Goal: Task Accomplishment & Management: Manage account settings

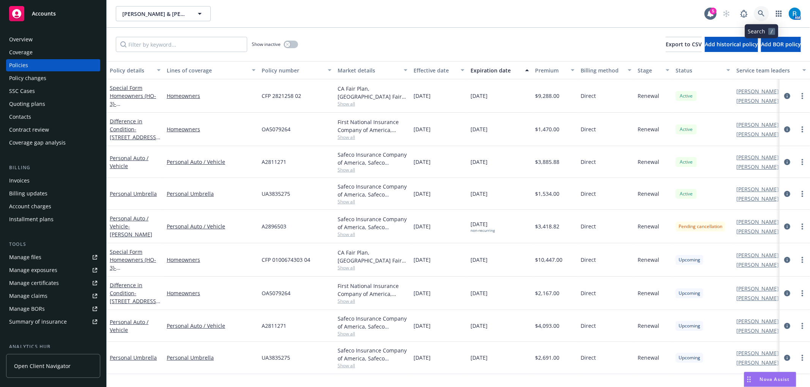
click at [763, 11] on icon at bounding box center [761, 13] width 7 height 7
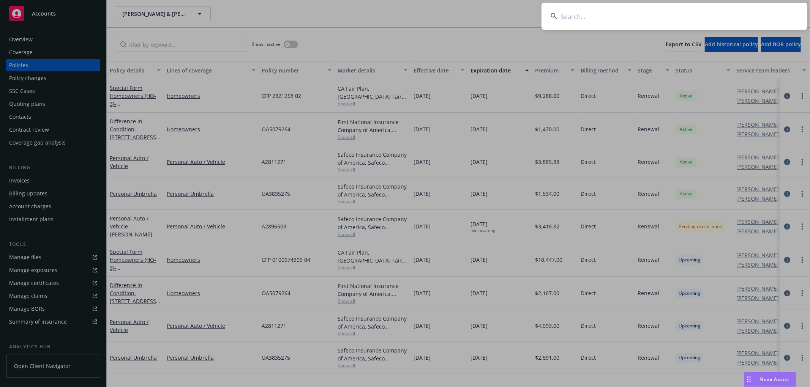
type input "[PERSON_NAME]"
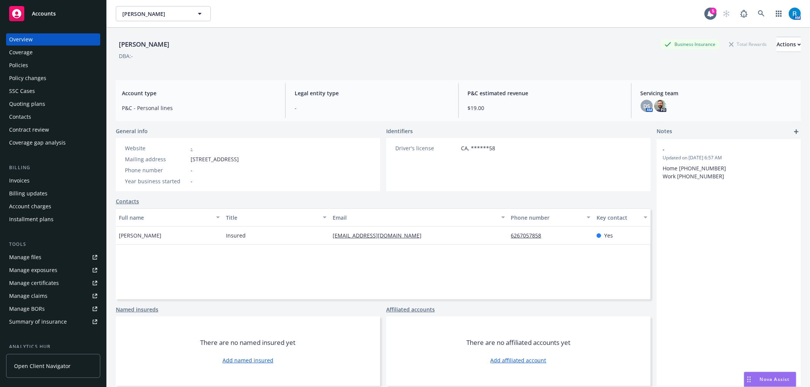
click at [37, 63] on div "Policies" at bounding box center [53, 65] width 88 height 12
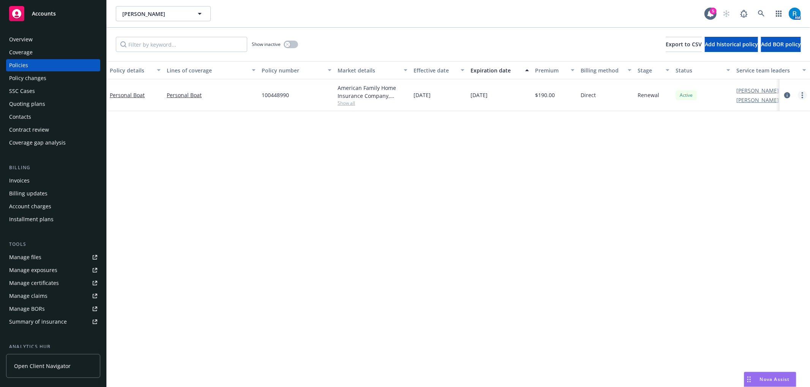
click at [803, 94] on icon "more" at bounding box center [803, 95] width 2 height 6
click at [751, 125] on link "Renew with incumbent" at bounding box center [761, 125] width 89 height 15
select select "12"
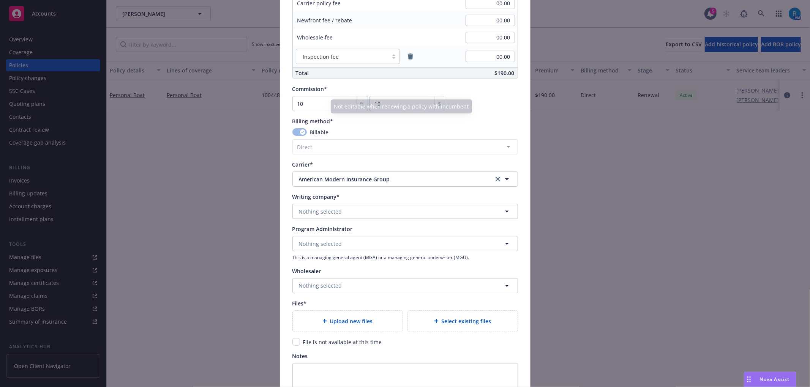
scroll to position [557, 0]
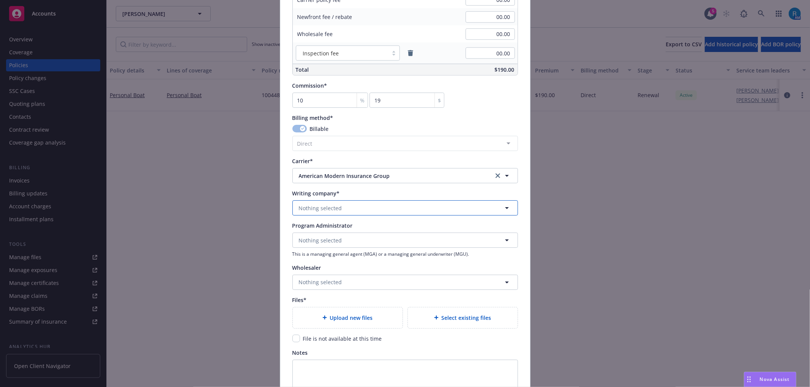
click at [363, 207] on button "Nothing selected" at bounding box center [405, 208] width 226 height 15
click at [304, 213] on button "Nothing selected" at bounding box center [405, 208] width 226 height 15
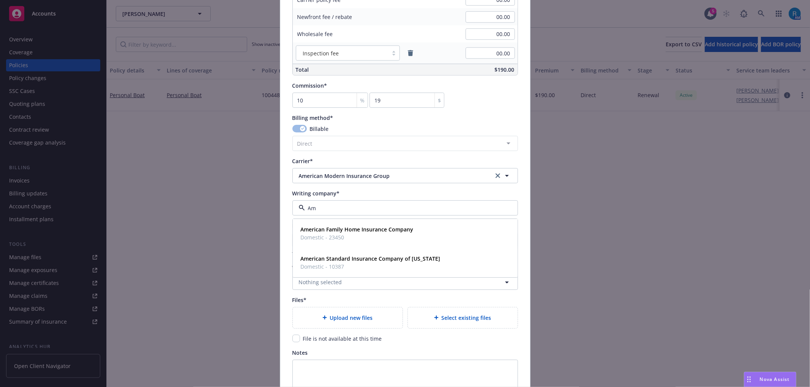
type input "A"
click at [496, 177] on icon "clear selection" at bounding box center [498, 176] width 5 height 5
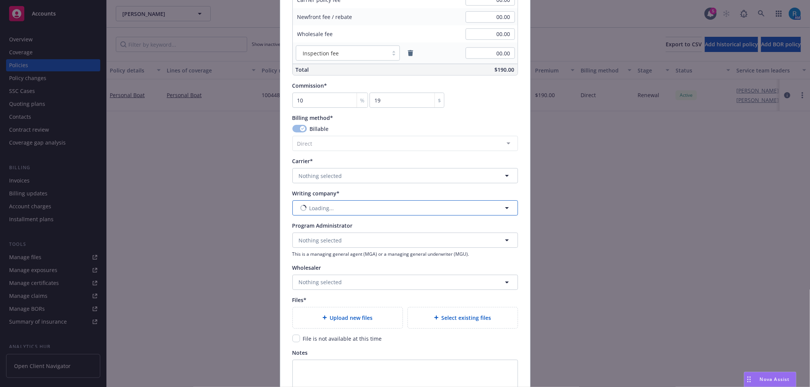
click at [310, 204] on span "Loading..." at bounding box center [322, 208] width 25 height 8
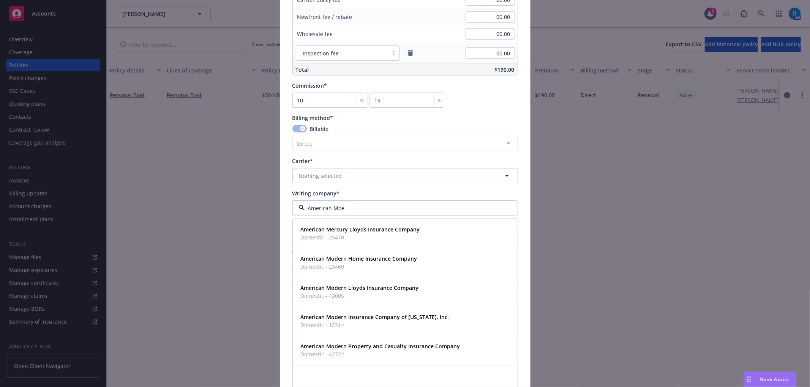
type input "American Moer"
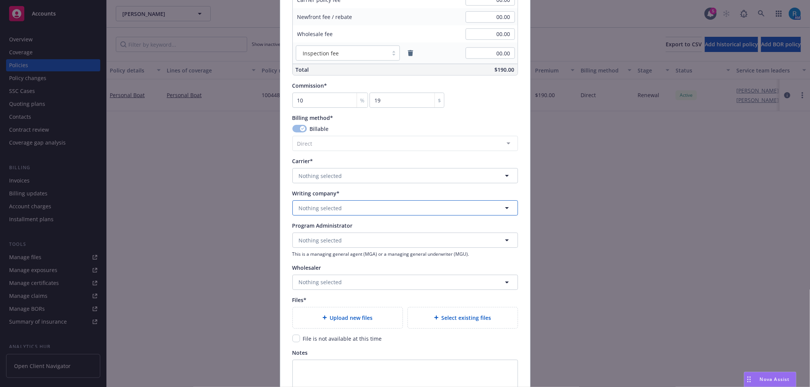
click at [325, 207] on span "Nothing selected" at bounding box center [320, 208] width 43 height 8
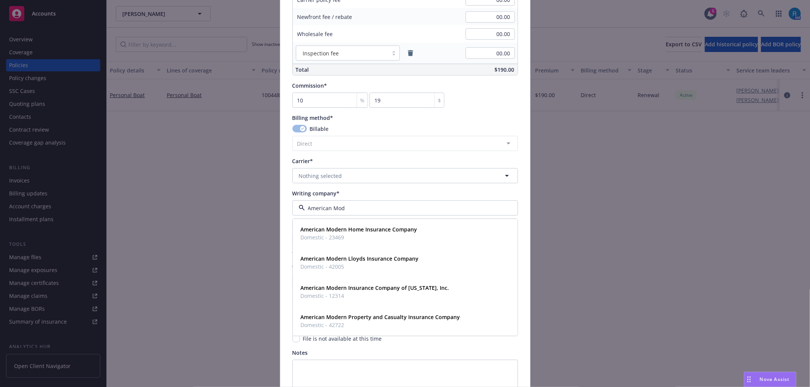
type input "American Mode"
click at [357, 318] on strong "American Modern Property and Casualty Insurance Company" at bounding box center [381, 317] width 160 height 7
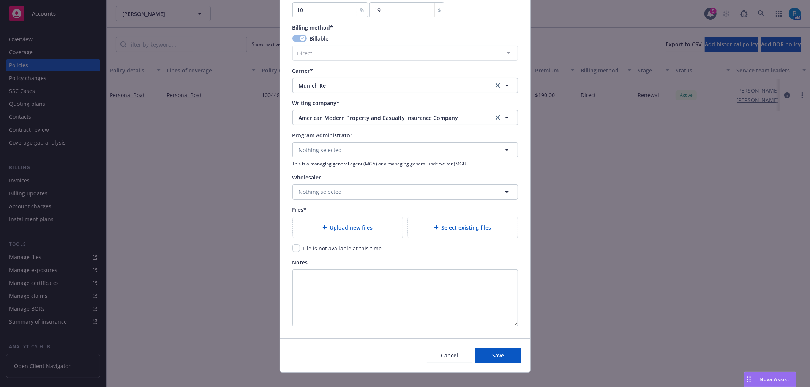
scroll to position [658, 0]
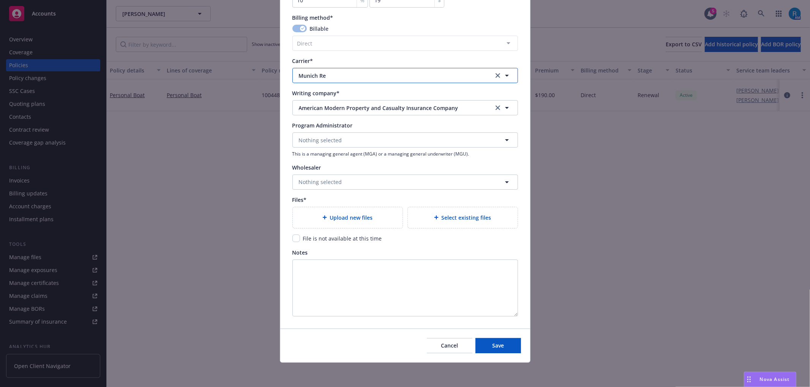
click at [390, 74] on span "Munich Re" at bounding box center [390, 76] width 183 height 8
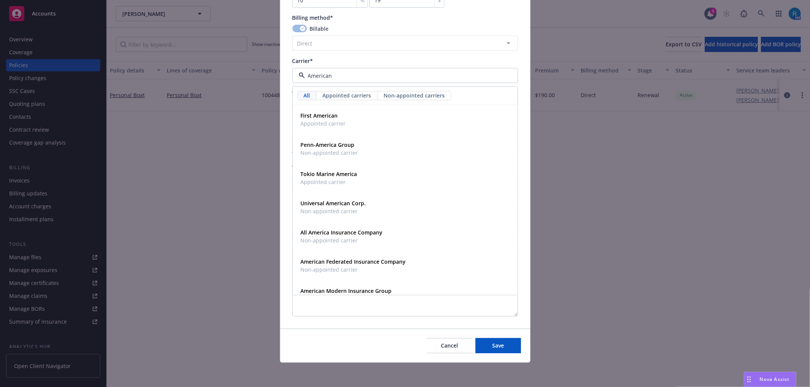
type input "American"
click at [333, 178] on span "American Modern Insurance Group" at bounding box center [346, 174] width 91 height 8
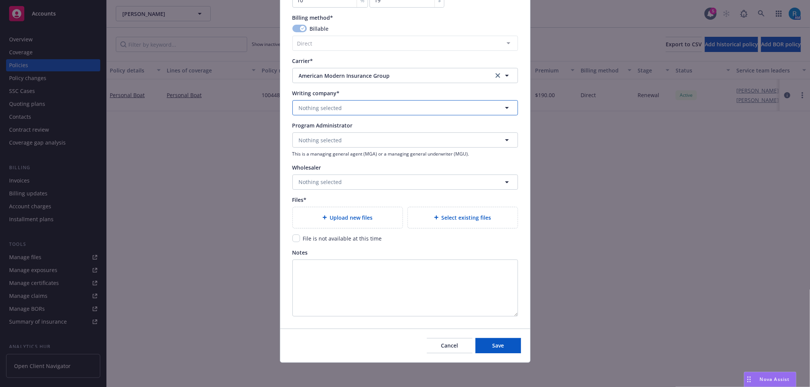
click at [439, 105] on button "Nothing selected" at bounding box center [405, 107] width 226 height 15
click at [496, 75] on icon "clear selection" at bounding box center [498, 75] width 5 height 5
click at [343, 107] on button "Nothing selected" at bounding box center [405, 107] width 226 height 15
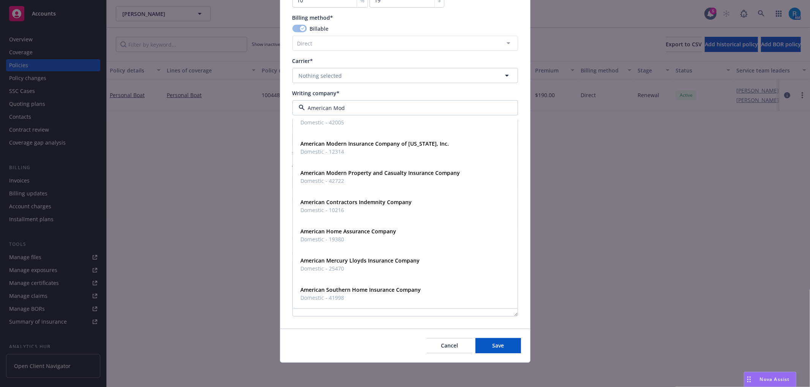
scroll to position [0, 0]
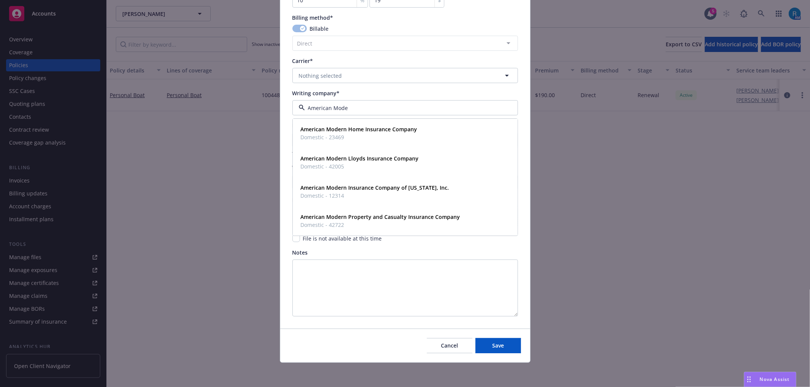
type input "American Moder"
click at [341, 213] on strong "American Modern Property and Casualty Insurance Company" at bounding box center [381, 216] width 160 height 7
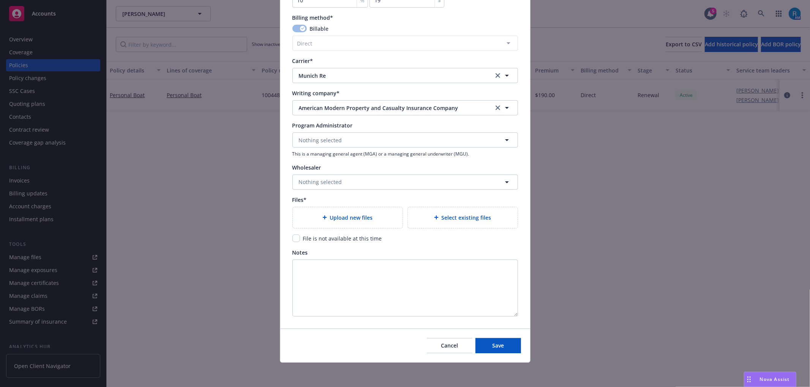
click at [343, 214] on span "Upload new files" at bounding box center [351, 218] width 43 height 8
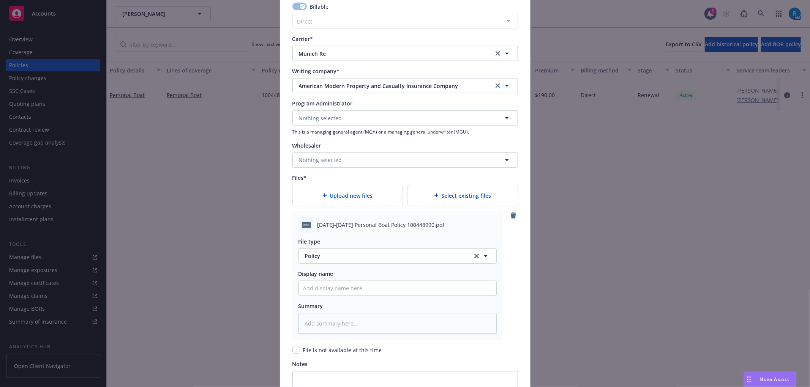
scroll to position [760, 0]
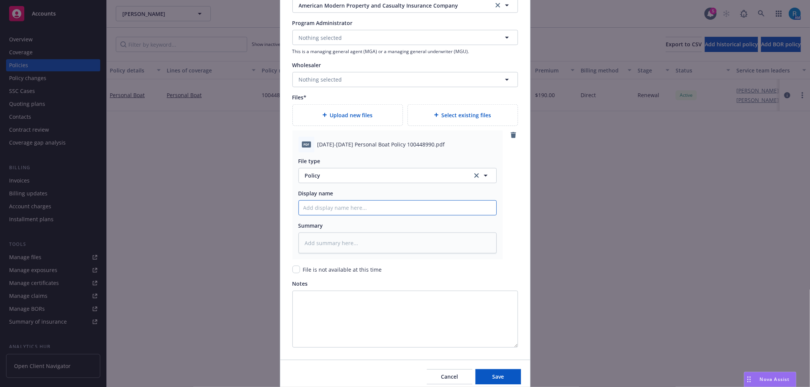
click at [330, 210] on input "Policy display name" at bounding box center [397, 208] width 197 height 14
paste input "2025-2026 Personal Boat Policy 100448990"
type textarea "x"
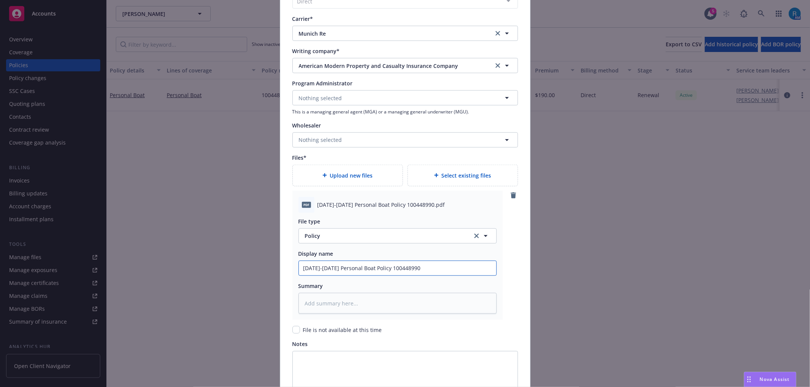
scroll to position [792, 0]
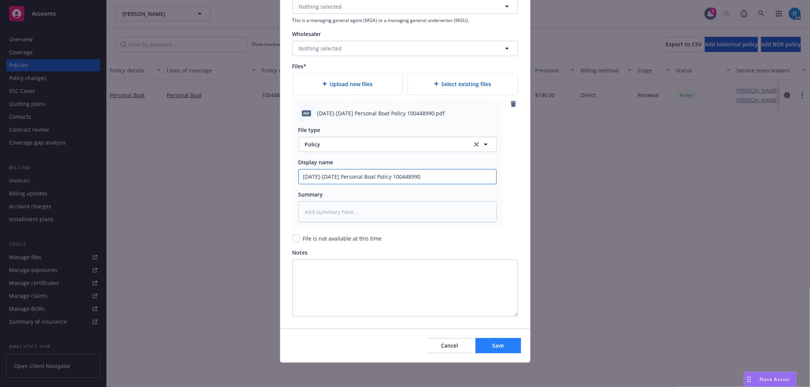
type input "2025-2026 Personal Boat Policy 100448990"
click at [487, 346] on button "Save" at bounding box center [498, 345] width 46 height 15
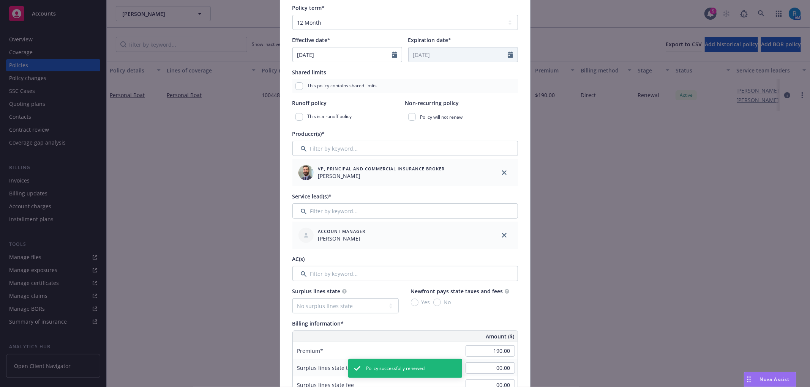
scroll to position [32, 0]
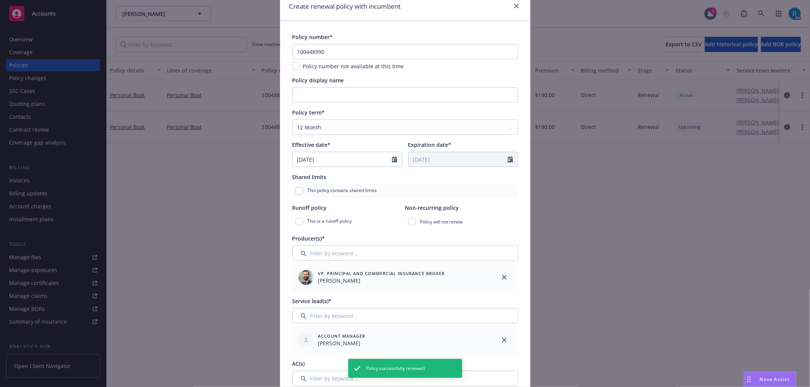
type textarea "x"
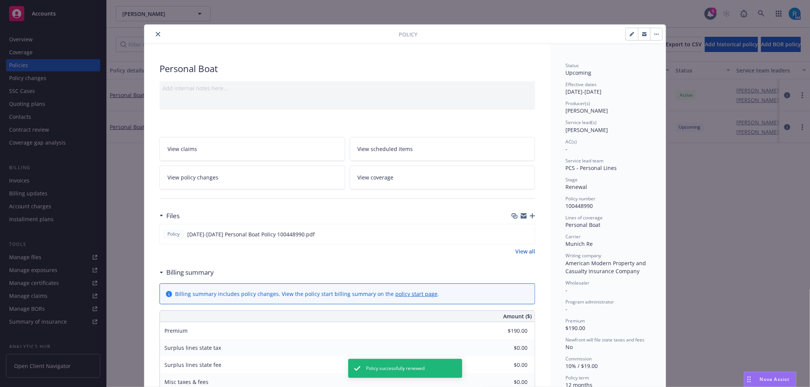
click at [156, 32] on icon "close" at bounding box center [158, 34] width 5 height 5
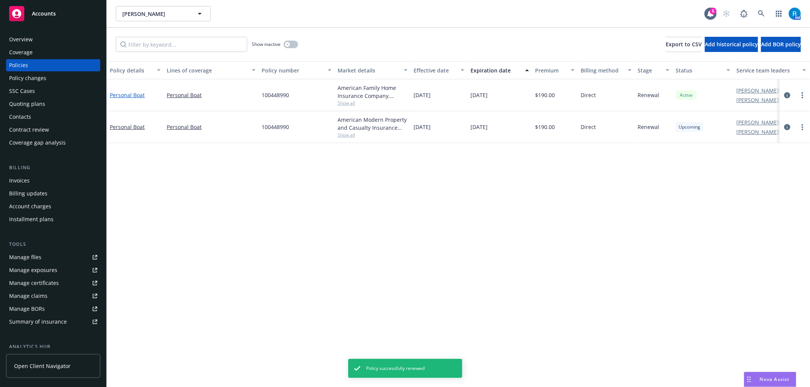
click at [123, 93] on link "Personal Boat" at bounding box center [127, 95] width 35 height 7
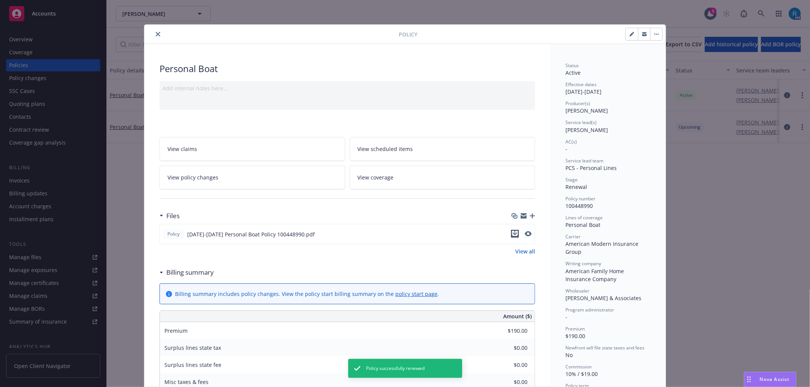
drag, startPoint x: 511, startPoint y: 234, endPoint x: 499, endPoint y: 236, distance: 12.3
click at [513, 234] on icon "download file" at bounding box center [515, 233] width 5 height 5
click at [157, 35] on button "close" at bounding box center [157, 34] width 9 height 9
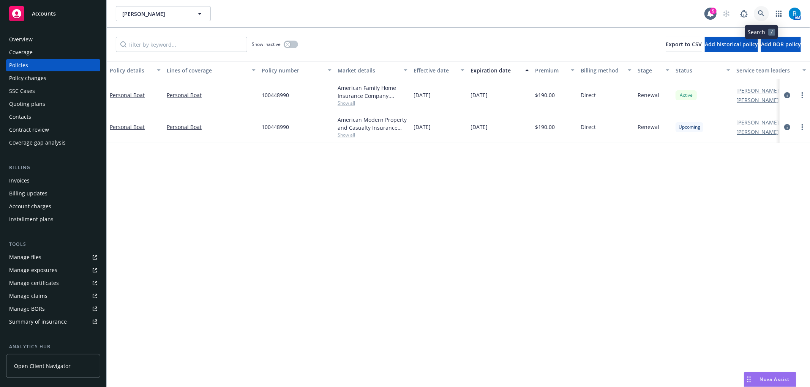
click at [759, 11] on icon at bounding box center [761, 13] width 6 height 6
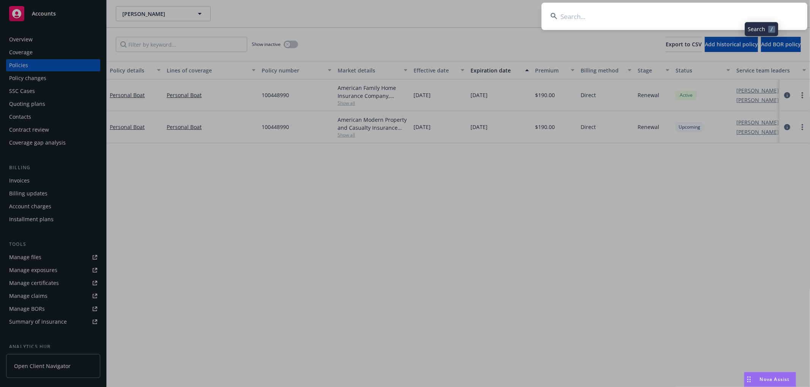
type input "Justine Sears"
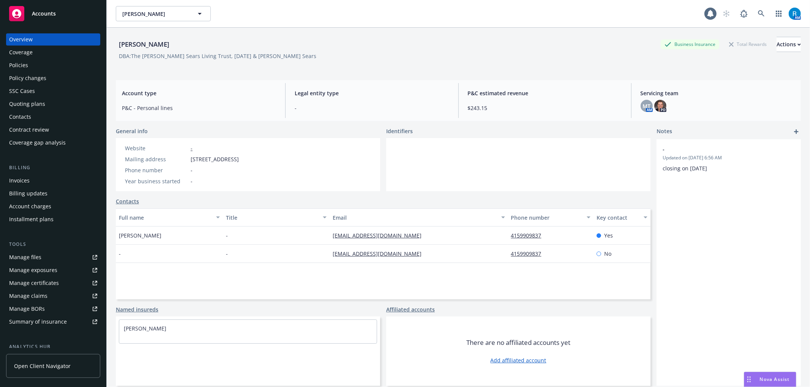
click at [21, 63] on div "Policies" at bounding box center [18, 65] width 19 height 12
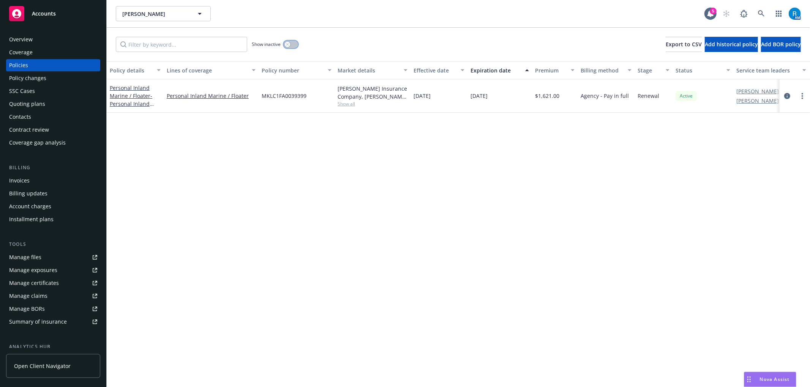
click at [291, 45] on button "button" at bounding box center [291, 45] width 14 height 8
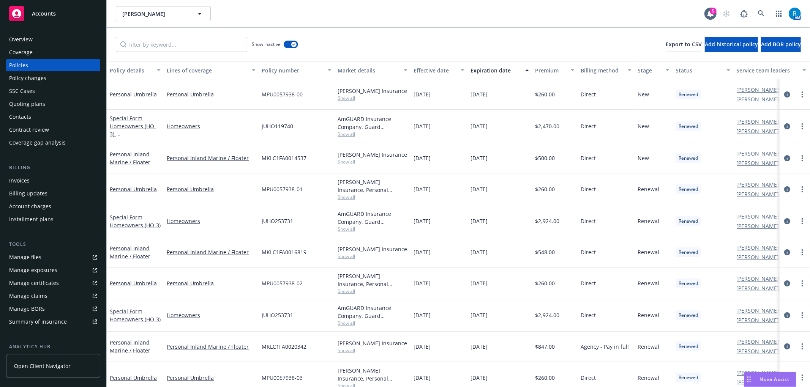
click at [491, 68] on div "Expiration date" at bounding box center [496, 70] width 50 height 8
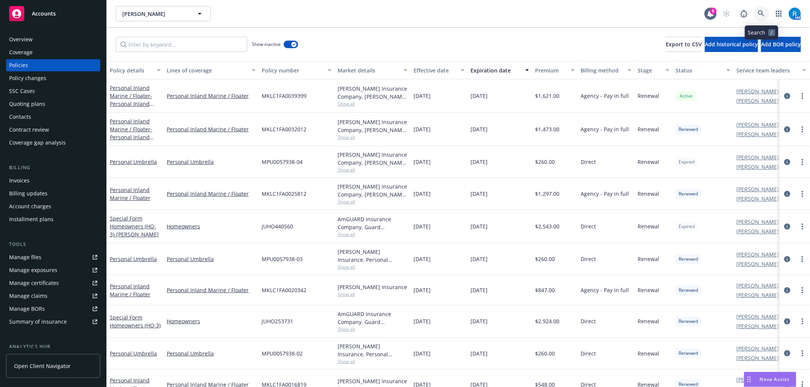
click at [760, 14] on icon at bounding box center [761, 13] width 6 height 6
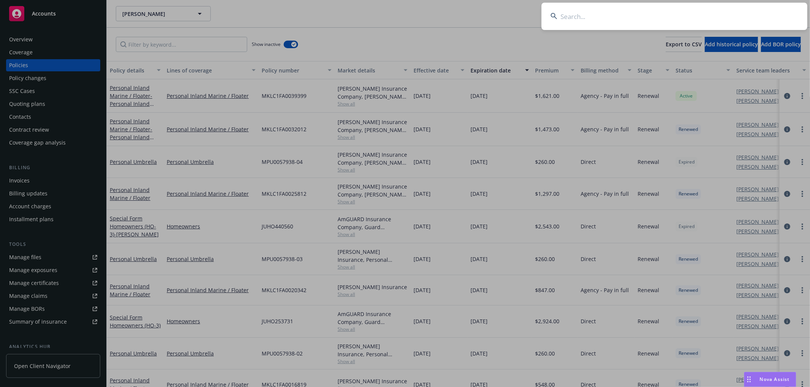
type input "Narendra & Sridevi Pathipati"
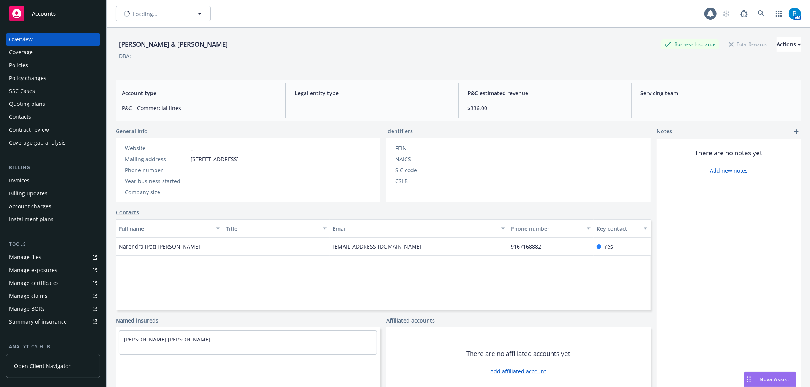
click at [22, 68] on div "Policies" at bounding box center [18, 65] width 19 height 12
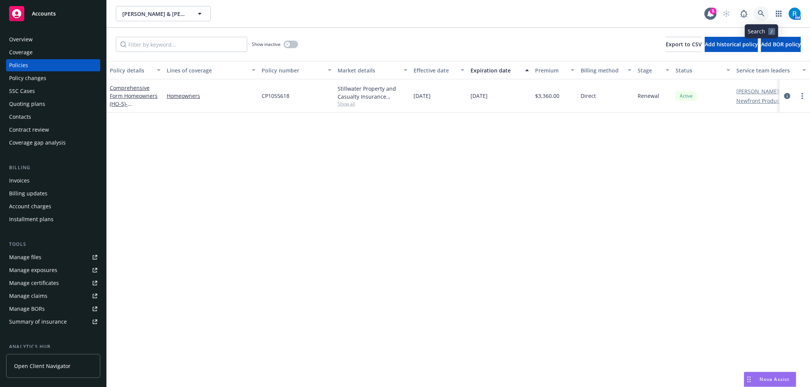
click at [758, 13] on icon at bounding box center [761, 13] width 6 height 6
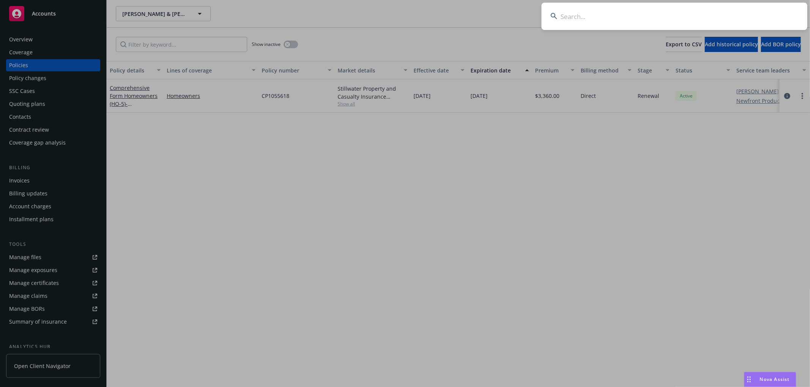
type input "Malone, Jeff & Liz"
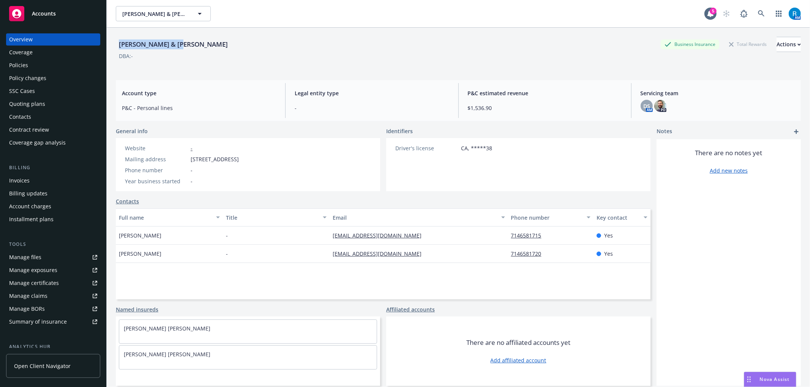
drag, startPoint x: 117, startPoint y: 44, endPoint x: 201, endPoint y: 31, distance: 85.0
click at [201, 32] on div "Malone, Jeff & Liz Business Insurance Total Rewards Actions DBA: - Account type…" at bounding box center [458, 221] width 703 height 387
copy div "Malone, Jeff & Liz"
click at [26, 65] on div "Policies" at bounding box center [18, 65] width 19 height 12
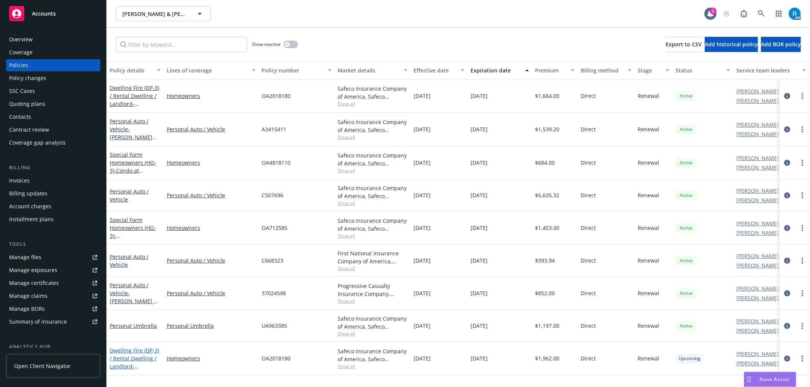
click at [135, 357] on link "Dwelling Fire (DP-3) / Rental Dwelling / Landlord - JEFFREY T MALONE & LIZ E MA…" at bounding box center [134, 366] width 49 height 39
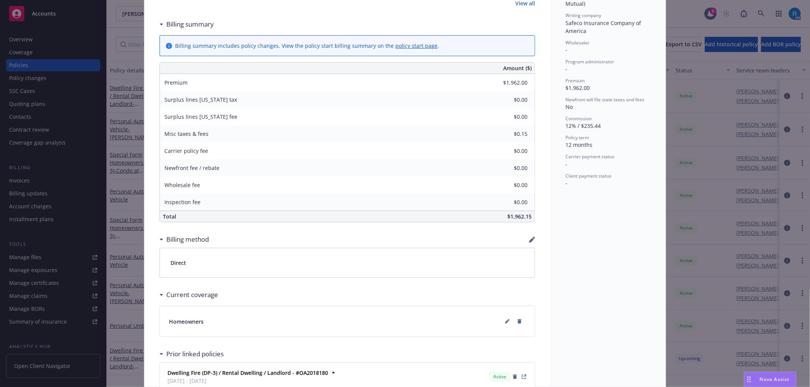
scroll to position [304, 0]
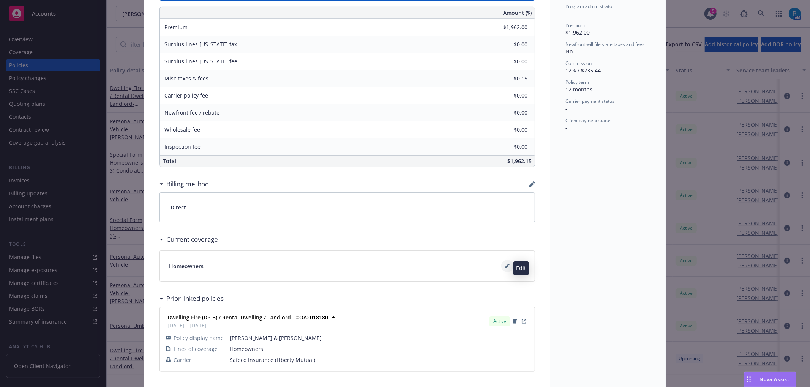
click at [505, 269] on icon at bounding box center [507, 266] width 5 height 5
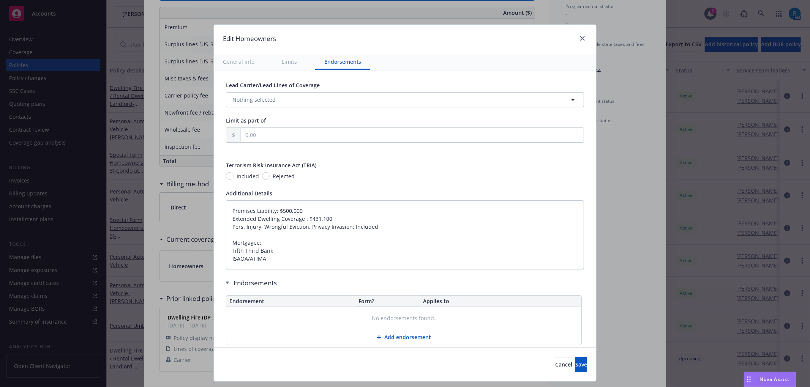
scroll to position [415, 0]
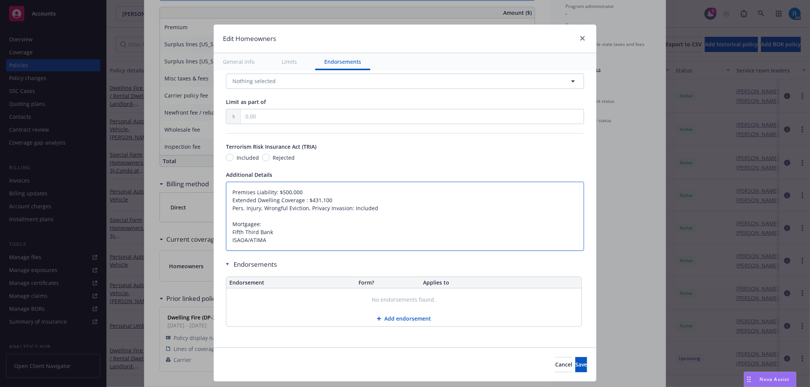
click at [226, 186] on textarea "Premises Liability: $500,000 Extended Dwelling Coverage : $431,100 Pers. Injury…" at bounding box center [405, 216] width 358 height 69
type textarea "x"
type textarea "Premises Liability: $500,000 Extended Dwelling Coverage : $431,100 Pers. Injury…"
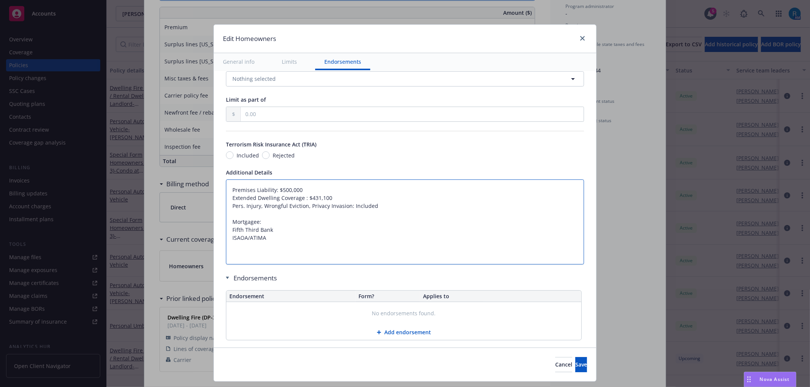
type textarea "x"
click at [236, 188] on textarea "Premises Liability: $500,000 Extended Dwelling Coverage : $431,100 Pers. Injury…" at bounding box center [405, 222] width 358 height 85
type textarea "Premises Liability: $500,000 Extended Dwelling Coverage : $431,100 Pers. Injury…"
click at [228, 189] on textarea "Premises Liability: $500,000 Extended Dwelling Coverage : $431,100 Pers. Injury…" at bounding box center [405, 222] width 358 height 85
paste textarea "Dwelling Limit $927,500 Other Structures Limit $92,750 Loss of Use $92,750 Medi…"
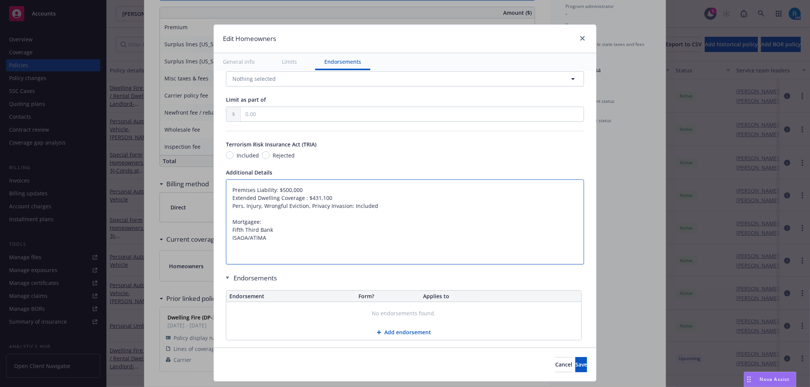
type textarea "x"
type textarea "Dwelling Limit $927,500 Other Structures Limit $92,750 Loss of Use $92,750 Medi…"
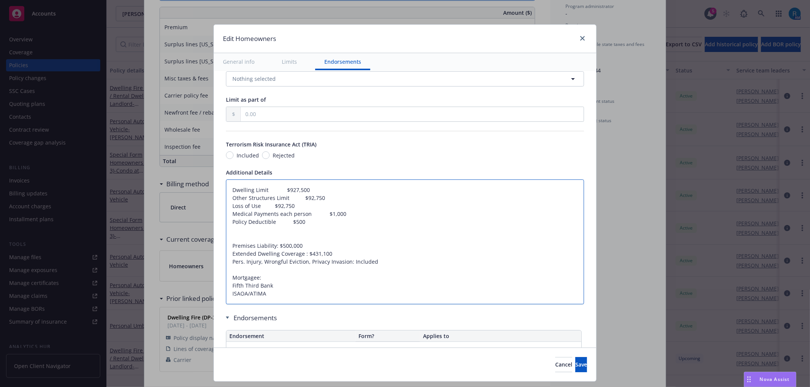
type textarea "x"
type textarea "Dwelling Limit $927,500 Other Structures Limit $92,750 Loss of Use $92,750 Medi…"
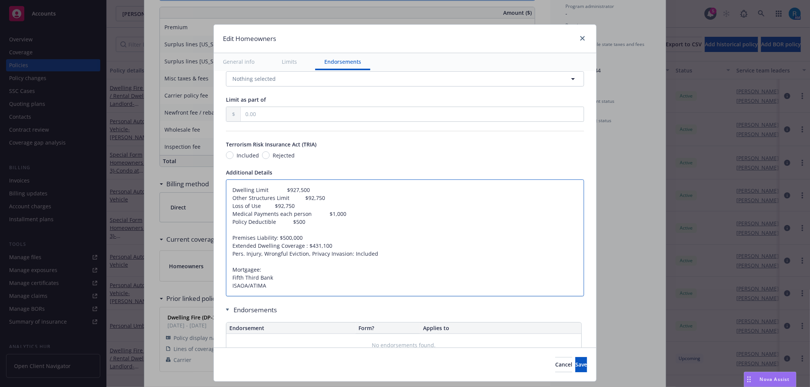
click at [272, 224] on textarea "Dwelling Limit $927,500 Other Structures Limit $92,750 Loss of Use $92,750 Medi…" at bounding box center [405, 238] width 358 height 117
type textarea "x"
type textarea "Dwelling Limit $927,500 Other Structures Limit $92,750 Loss of Use $92,750 Medi…"
type textarea "x"
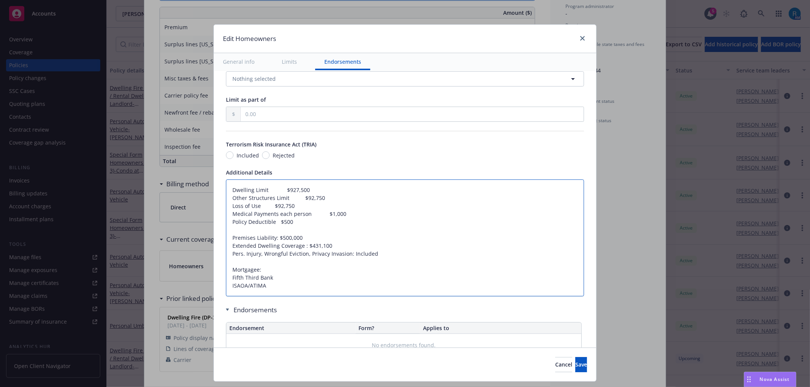
type textarea "Dwelling Limit $927,500 Other Structures Limit $92,750 Loss of Use $92,750 Medi…"
type textarea "x"
type textarea "Dwelling Limit $927,500 Other Structures Limit $92,750 Loss of Use $92,750 Medi…"
type textarea "x"
type textarea "Dwelling Limit $927,500 Other Structures Limit $92,750 Loss of Use $92,750 Medi…"
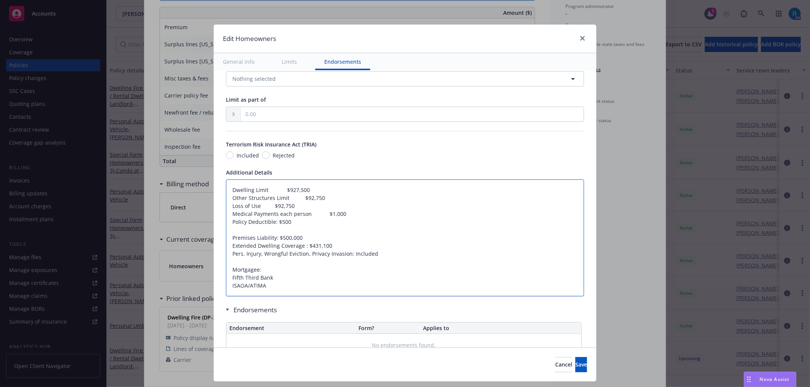
click at [303, 215] on textarea "Dwelling Limit $927,500 Other Structures Limit $92,750 Loss of Use $92,750 Medi…" at bounding box center [405, 238] width 358 height 117
type textarea "x"
type textarea "Dwelling Limit $927,500 Other Structures Limit $92,750 Loss of Use $92,750 Medi…"
type textarea "x"
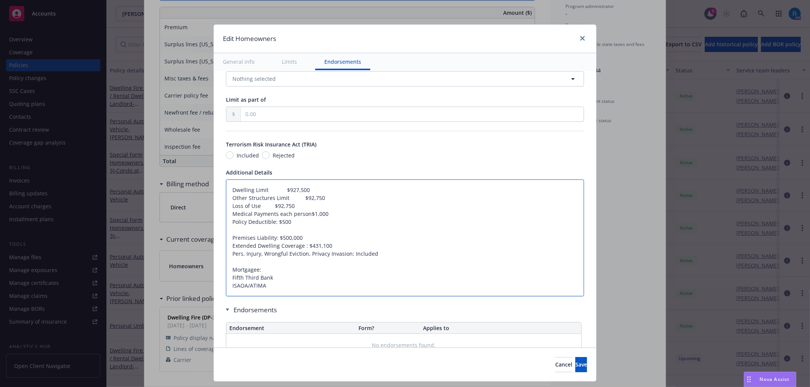
type textarea "Dwelling Limit $927,500 Other Structures Limit $92,750 Loss of Use $92,750 Medi…"
type textarea "x"
type textarea "Dwelling Limit $927,500 Other Structures Limit $92,750 Loss of Use $92,750 Medi…"
click at [257, 207] on textarea "Dwelling Limit $927,500 Other Structures Limit $92,750 Loss of Use $92,750 Medi…" at bounding box center [405, 238] width 358 height 117
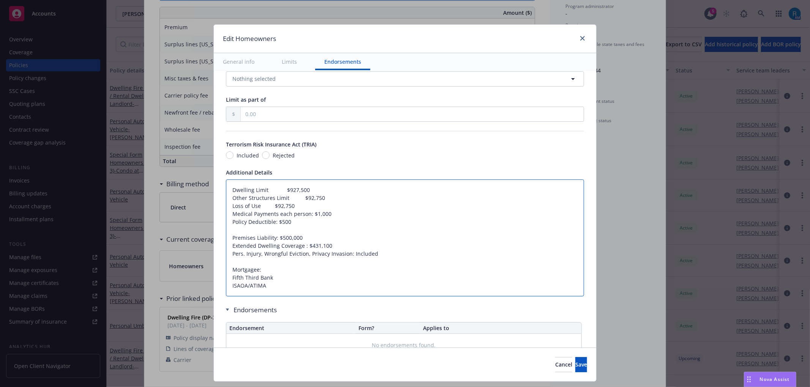
type textarea "x"
type textarea "Dwelling Limit $927,500 Other Structures Limit $92,750 Loss of Use $92,750 Medi…"
type textarea "x"
type textarea "Dwelling Limit $927,500 Other Structures Limit $92,750 Loss of Use$92,750 Medic…"
type textarea "x"
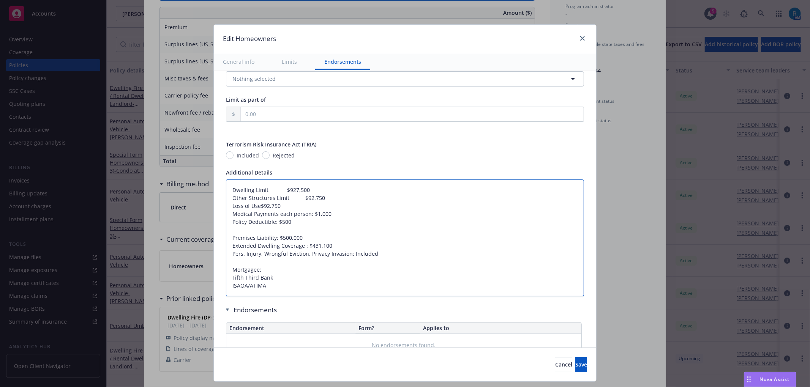
type textarea "Dwelling Limit $927,500 Other Structures Limit $92,750 Loss of Use:$92,750 Medi…"
type textarea "x"
type textarea "Dwelling Limit $927,500 Other Structures Limit $92,750 Loss of Use: $92,750 Med…"
click at [278, 198] on textarea "Dwelling Limit $927,500 Other Structures Limit $92,750 Loss of Use: $92,750 Med…" at bounding box center [405, 238] width 358 height 117
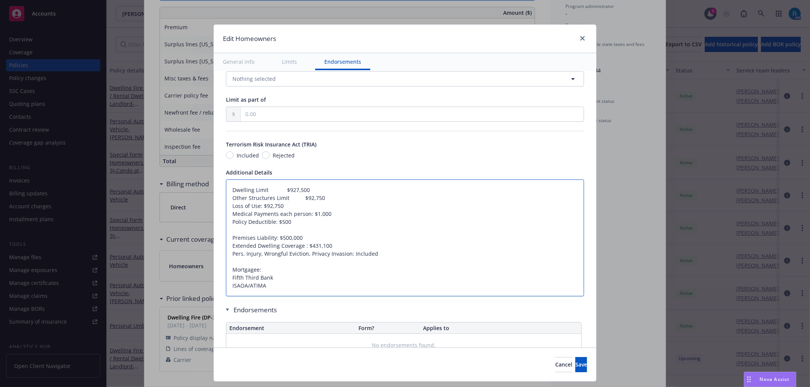
type textarea "x"
type textarea "Dwelling Limit $927,500 Other Structures $92,750 Loss of Use: $92,750 Medical P…"
type textarea "x"
type textarea "Dwelling Limit $927,500 Other Structures$92,750 Loss of Use: $92,750 Medical Pa…"
type textarea "x"
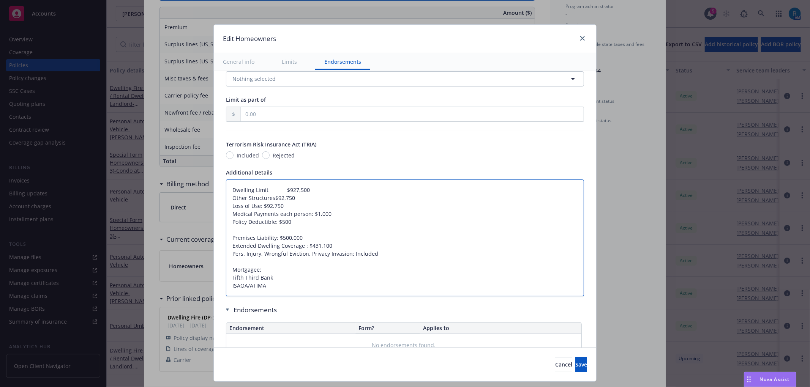
type textarea "Dwelling Limit $927,500 Other Structures:$92,750 Loss of Use: $92,750 Medical P…"
type textarea "x"
type textarea "Dwelling Limit $927,500 Other Structures: $92,750 Loss of Use: $92,750 Medical …"
click at [257, 191] on textarea "Dwelling Limit $927,500 Other Structures: $92,750 Loss of Use: $92,750 Medical …" at bounding box center [405, 238] width 358 height 117
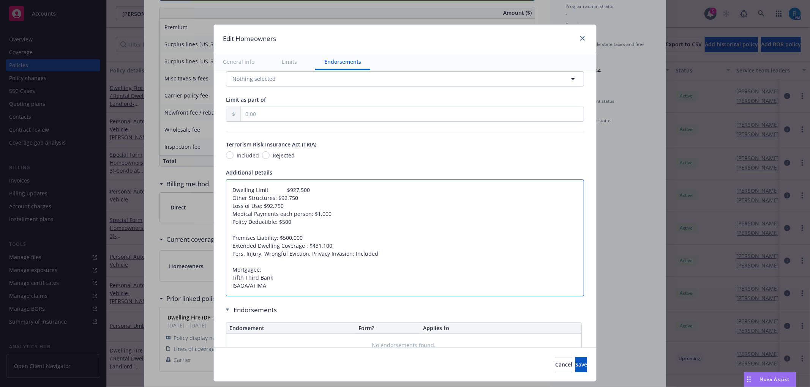
type textarea "x"
type textarea "Dwelling $927,500 Other Structures: $92,750 Loss of Use: $92,750 Medical Paymen…"
type textarea "x"
type textarea "Dwelling$927,500 Other Structures: $92,750 Loss of Use: $92,750 Medical Payment…"
type textarea "x"
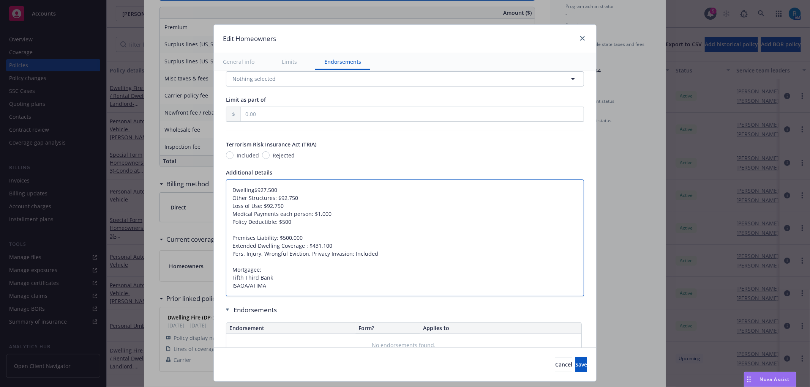
type textarea "Dwelling:$927,500 Other Structures: $92,750 Loss of Use: $92,750 Medical Paymen…"
type textarea "x"
type textarea "Dwelling: $927,500 Other Structures: $92,750 Loss of Use: $92,750 Medical Payme…"
click at [330, 218] on textarea "Dwelling: $927,500 Other Structures: $92,750 Loss of Use: $92,750 Medical Payme…" at bounding box center [405, 238] width 358 height 117
type textarea "x"
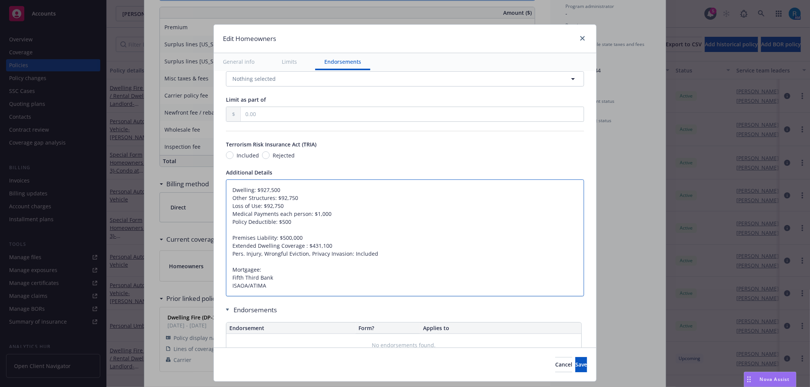
type textarea "Dwelling: $927,500 Other Structures: $92,750 Loss of Use: $92,750 Medical Payme…"
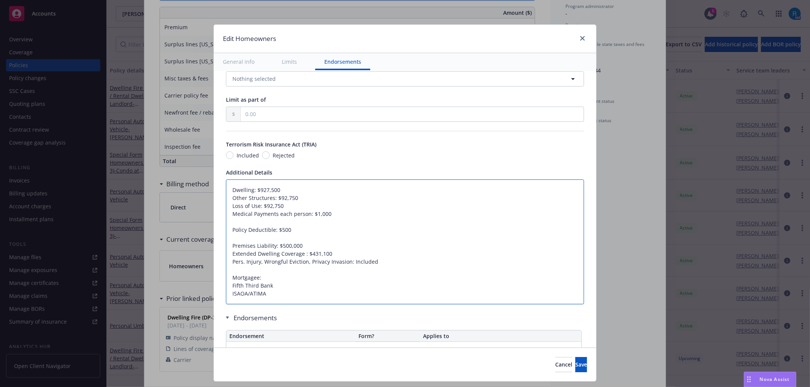
drag, startPoint x: 226, startPoint y: 246, endPoint x: 295, endPoint y: 248, distance: 69.5
click at [295, 248] on textarea "Dwelling: $927,500 Other Structures: $92,750 Loss of Use: $92,750 Medical Payme…" at bounding box center [405, 242] width 358 height 125
type textarea "x"
type textarea "Dwelling: $927,500 Other Structures: $92,750 Loss of Use: $92,750 Medical Payme…"
click at [295, 207] on textarea "Dwelling: $927,500 Other Structures: $92,750 Loss of Use: $92,750 Medical Payme…" at bounding box center [405, 242] width 358 height 125
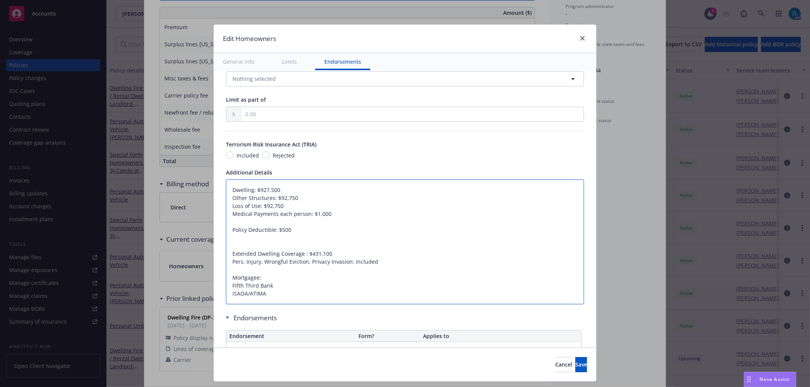
type textarea "x"
type textarea "Dwelling: $927,500 Other Structures: $92,750 Loss of Use: $92,750 Medical Payme…"
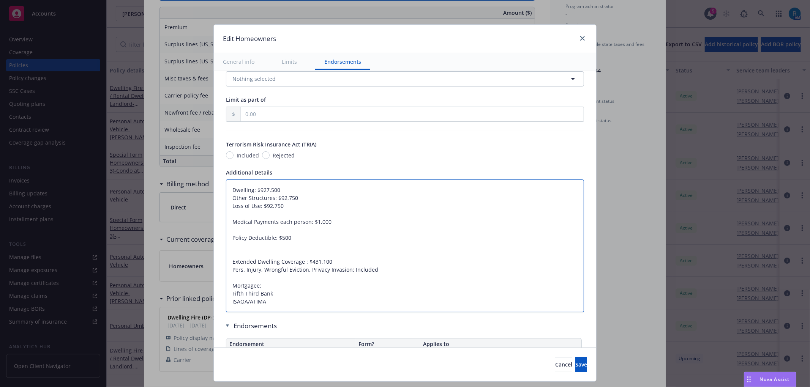
paste textarea "Premises Liability: $500,000"
type textarea "x"
type textarea "Dwelling: $927,500 Other Structures: $92,750 Loss of Use: $92,750 Premises Liab…"
click at [226, 260] on textarea "Dwelling: $927,500 Other Structures: $92,750 Loss of Use: $92,750 Premises Liab…" at bounding box center [405, 246] width 358 height 133
type textarea "x"
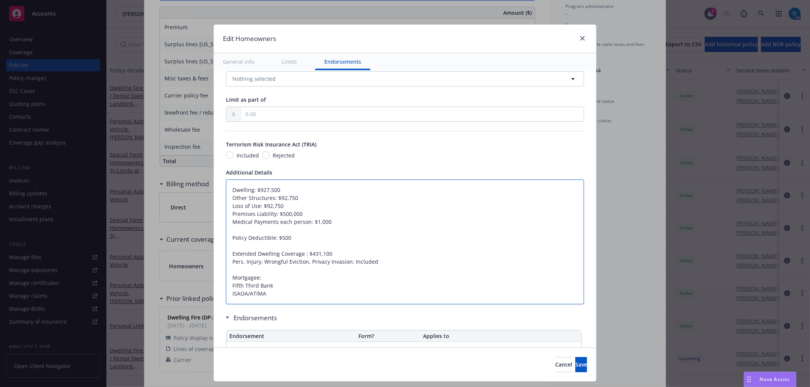
type textarea "Dwelling: $927,500 Other Structures: $92,750 Loss of Use: $92,750 Premises Liab…"
click at [380, 264] on textarea "Dwelling: $927,500 Other Structures: $92,750 Loss of Use: $92,750 Premises Liab…" at bounding box center [405, 242] width 358 height 125
type textarea "x"
type textarea "Dwelling: $927,500 Other Structures: $92,750 Loss of Use: $92,750 Premises Liab…"
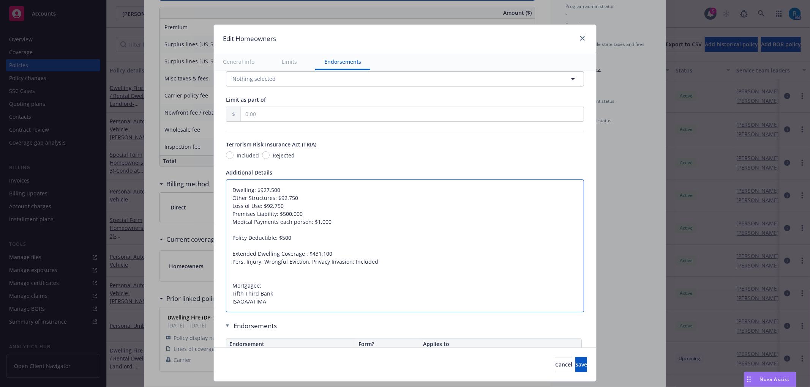
paste textarea "Ordinance or Law Coverage: $"
type textarea "x"
type textarea "Dwelling: $927,500 Other Structures: $92,750 Loss of Use: $92,750 Premises Liab…"
type textarea "x"
type textarea "Dwelling: $927,500 Other Structures: $92,750 Loss of Use: $92,750 Premises Liab…"
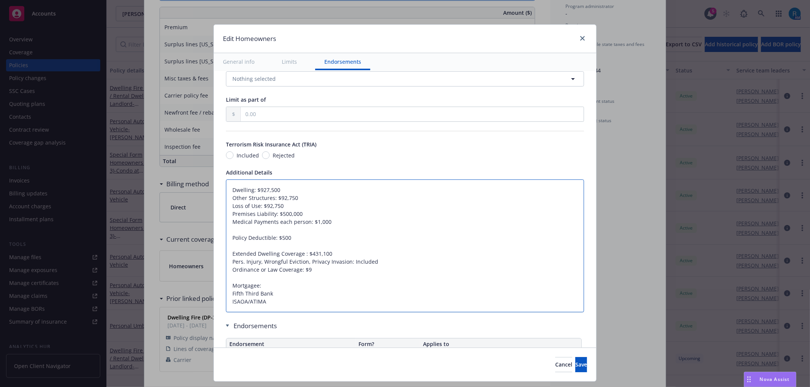
type textarea "x"
type textarea "Dwelling: $927,500 Other Structures: $92,750 Loss of Use: $92,750 Premises Liab…"
type textarea "x"
type textarea "Dwelling: $927,500 Other Structures: $92,750 Loss of Use: $92,750 Premises Liab…"
type textarea "x"
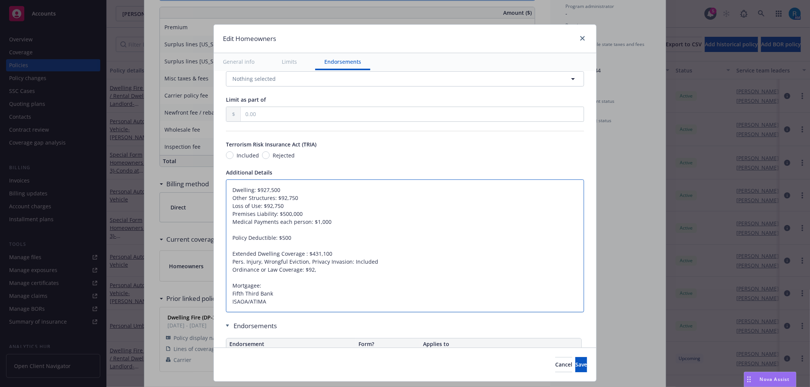
type textarea "Dwelling: $927,500 Other Structures: $92,750 Loss of Use: $92,750 Premises Liab…"
type textarea "x"
type textarea "Dwelling: $927,500 Other Structures: $92,750 Loss of Use: $92,750 Premises Liab…"
type textarea "x"
type textarea "Dwelling: $927,500 Other Structures: $92,750 Loss of Use: $92,750 Premises Liab…"
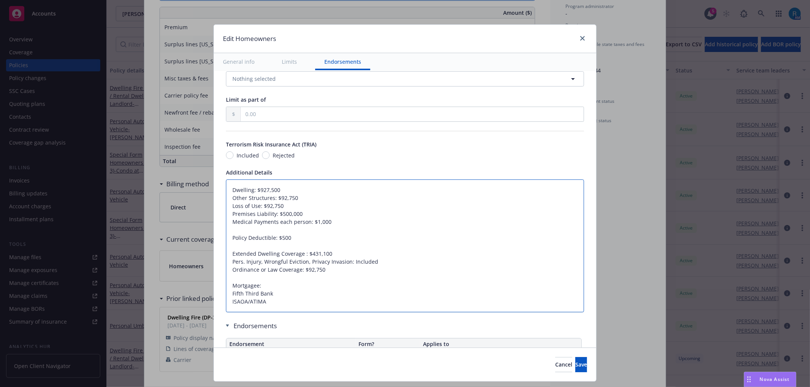
click at [308, 254] on textarea "Dwelling: $927,500 Other Structures: $92,750 Loss of Use: $92,750 Premises Liab…" at bounding box center [405, 246] width 358 height 133
type textarea "x"
type textarea "Dwelling: $927,500 Other Structures: $92,750 Loss of Use: $92,750 Premises Liab…"
type textarea "x"
type textarea "Dwelling: $927,500 Other Structures: $92,750 Loss of Use: $92,750 Premises Liab…"
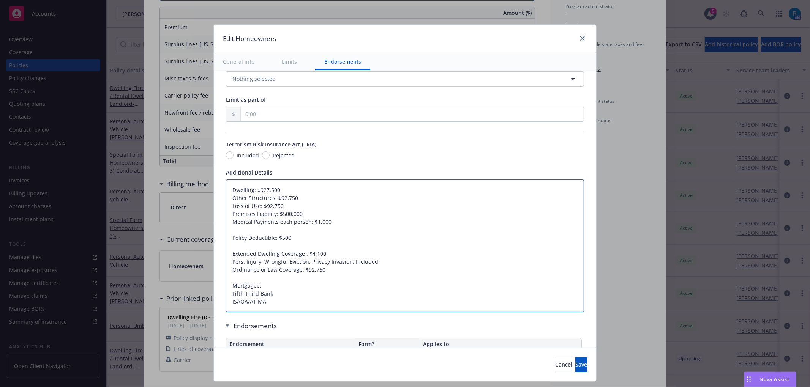
type textarea "x"
type textarea "Dwelling: $927,500 Other Structures: $92,750 Loss of Use: $92,750 Premises Liab…"
type textarea "x"
type textarea "Dwelling: $927,500 Other Structures: $92,750 Loss of Use: $92,750 Premises Liab…"
type textarea "x"
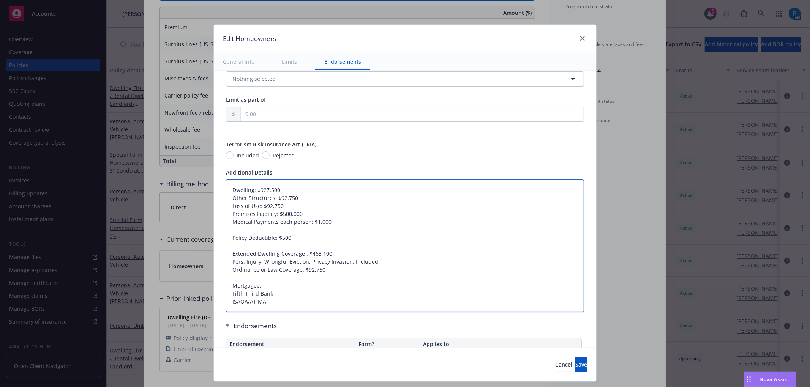
type textarea "Dwelling: $927,500 Other Structures: $92,750 Loss of Use: $92,750 Premises Liab…"
type textarea "x"
type textarea "Dwelling: $927,500 Other Structures: $92,750 Loss of Use: $92,750 Premises Liab…"
type textarea "x"
type textarea "Dwelling: $927,500 Other Structures: $92,750 Loss of Use: $92,750 Premises Liab…"
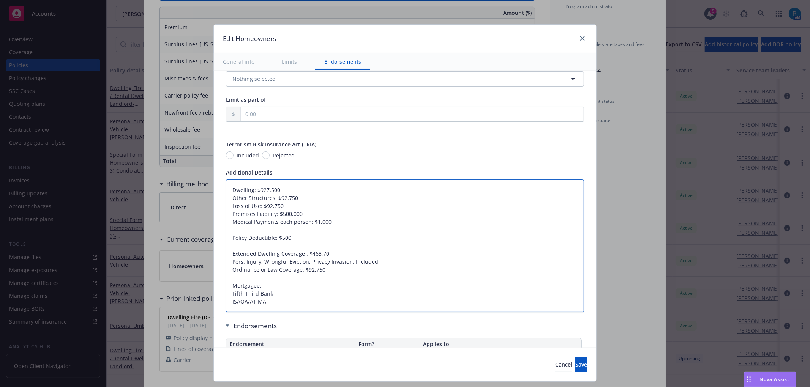
type textarea "x"
type textarea "Dwelling: $927,500 Other Structures: $92,750 Loss of Use: $92,750 Premises Liab…"
drag, startPoint x: 570, startPoint y: 365, endPoint x: 444, endPoint y: 352, distance: 126.4
click at [575, 365] on span "Save" at bounding box center [581, 364] width 12 height 7
type textarea "x"
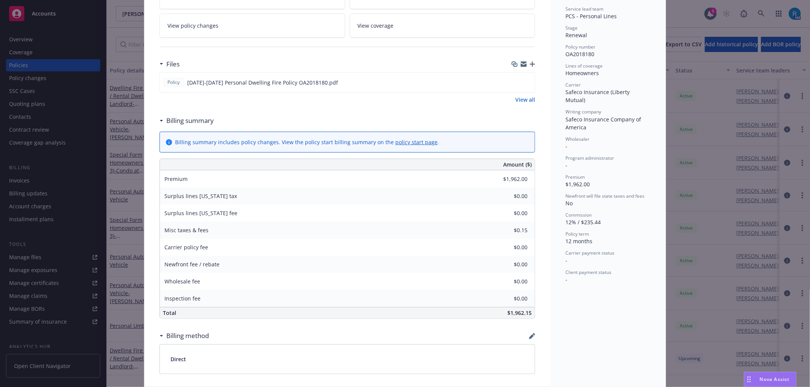
scroll to position [0, 0]
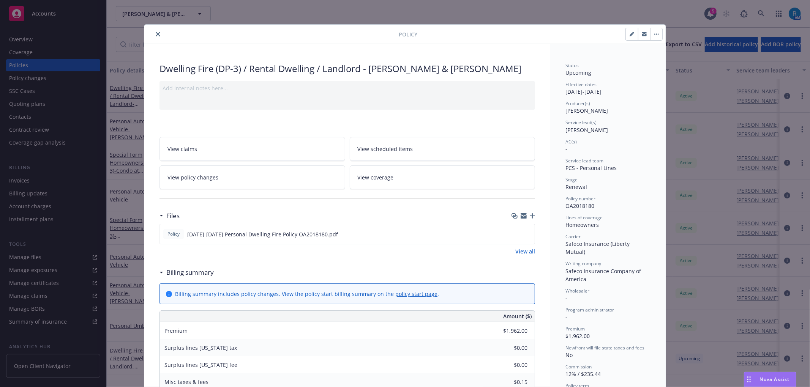
drag, startPoint x: 155, startPoint y: 32, endPoint x: 160, endPoint y: 35, distance: 5.2
click at [156, 32] on icon "close" at bounding box center [158, 34] width 5 height 5
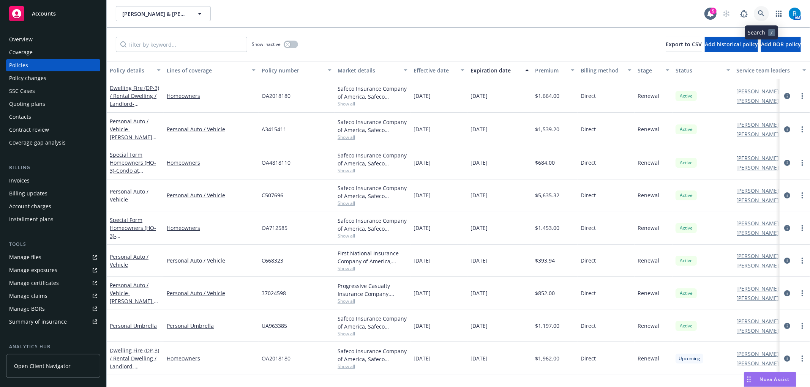
click at [763, 16] on icon at bounding box center [761, 13] width 7 height 7
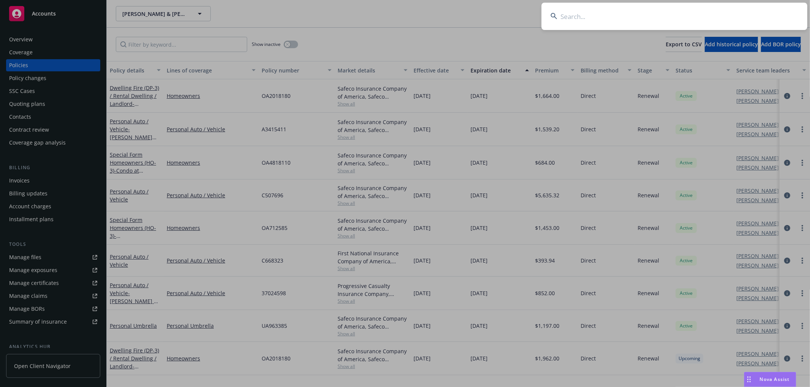
type input "Blasiar, Gary Kevin"
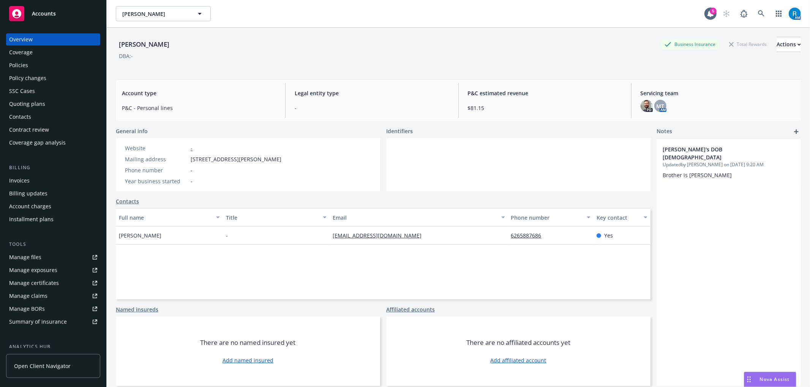
click at [20, 66] on div "Policies" at bounding box center [18, 65] width 19 height 12
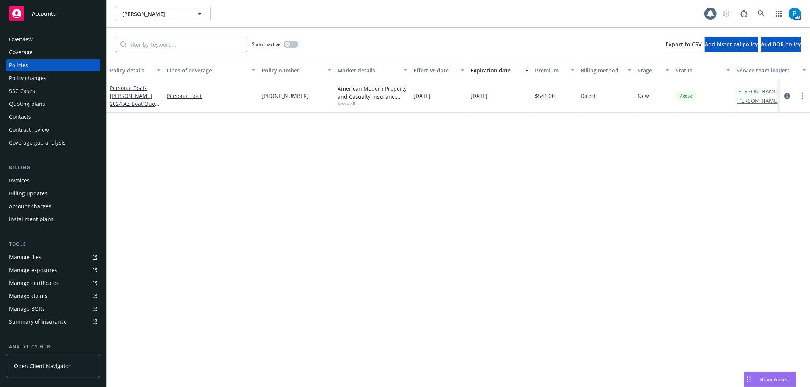
click at [278, 93] on span "104-714-806" at bounding box center [285, 96] width 47 height 8
click at [277, 93] on span "104-714-806" at bounding box center [285, 96] width 47 height 8
copy span "104-714-806"
click at [760, 17] on link at bounding box center [761, 13] width 15 height 15
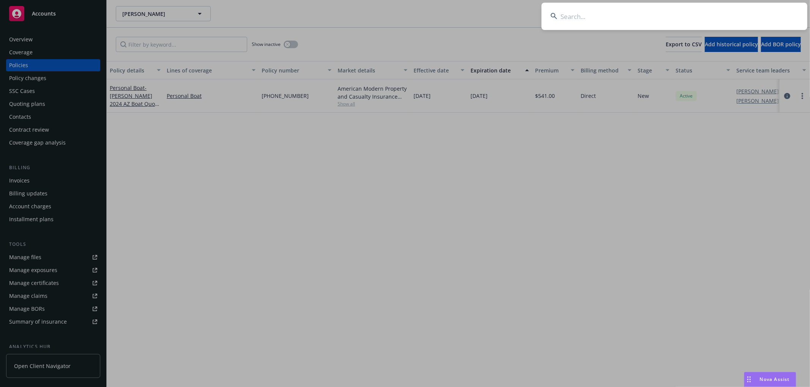
type input "Wenying (Wendy) Lu"
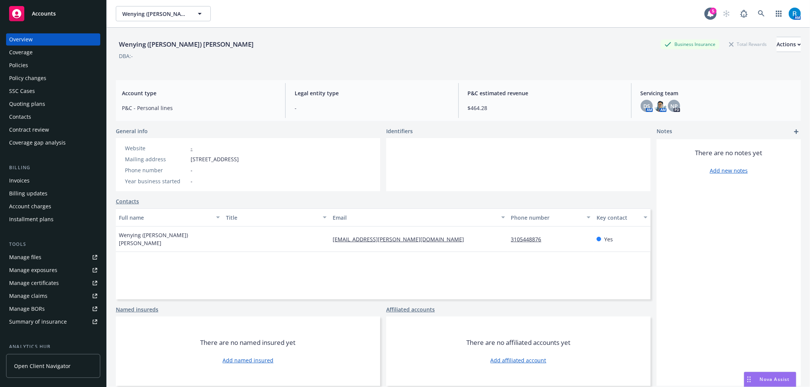
click at [20, 63] on div "Policies" at bounding box center [18, 65] width 19 height 12
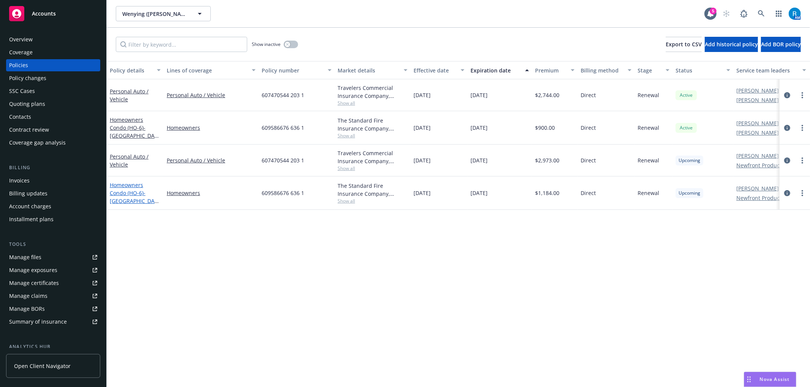
click at [126, 193] on link "Homeowners Condo (HO-6) - 27936 RIDGEBLUFF CT RANCHO PALOS VERDES, CA 90275-7200" at bounding box center [134, 197] width 48 height 31
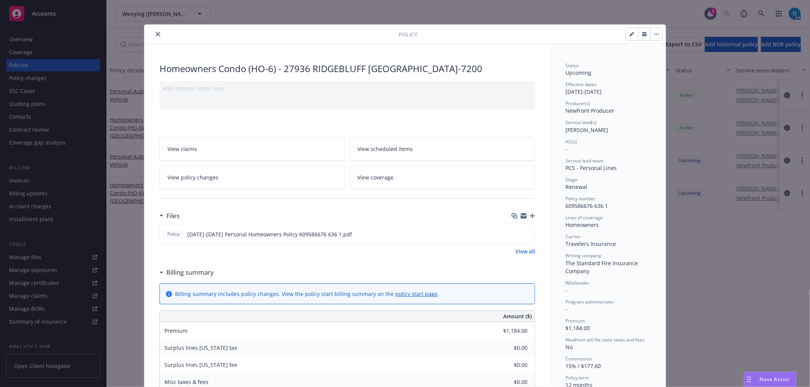
click at [156, 34] on icon "close" at bounding box center [158, 34] width 5 height 5
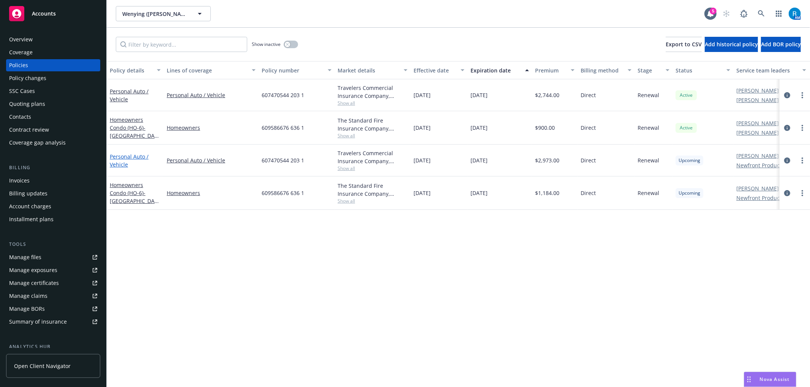
click at [118, 155] on link "Personal Auto / Vehicle" at bounding box center [129, 160] width 39 height 15
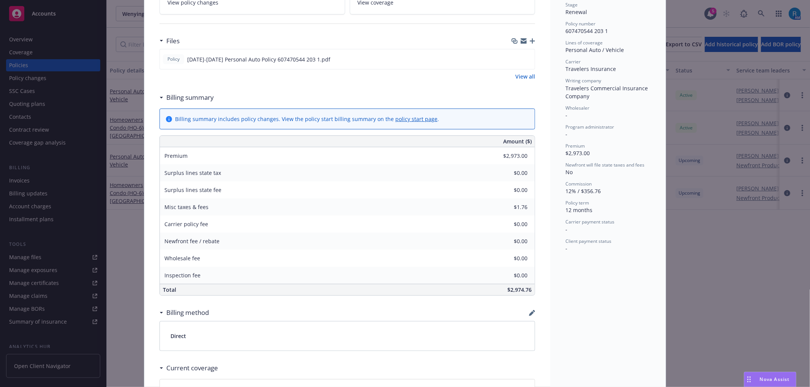
scroll to position [30, 0]
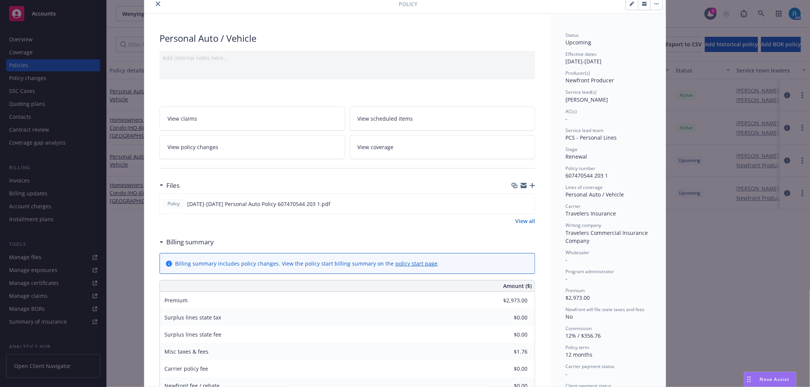
click at [400, 120] on span "View scheduled items" at bounding box center [385, 119] width 55 height 8
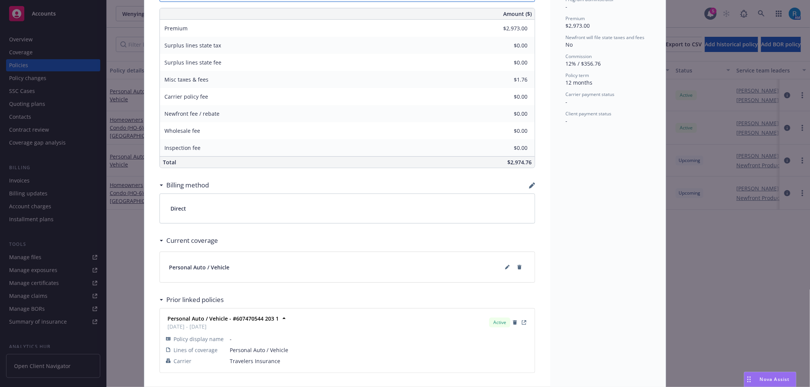
scroll to position [334, 0]
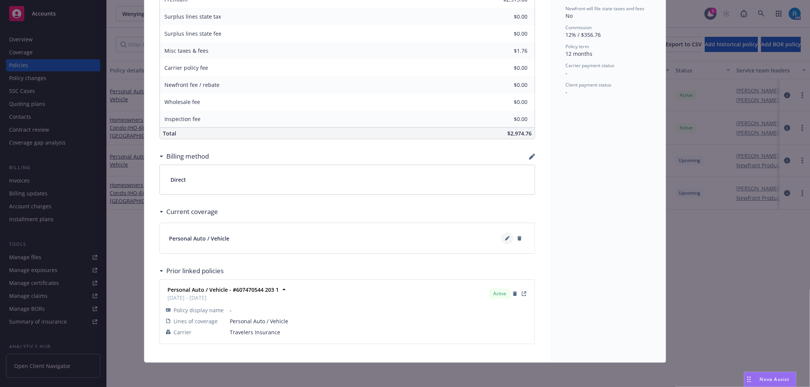
click at [505, 239] on icon at bounding box center [507, 239] width 4 height 4
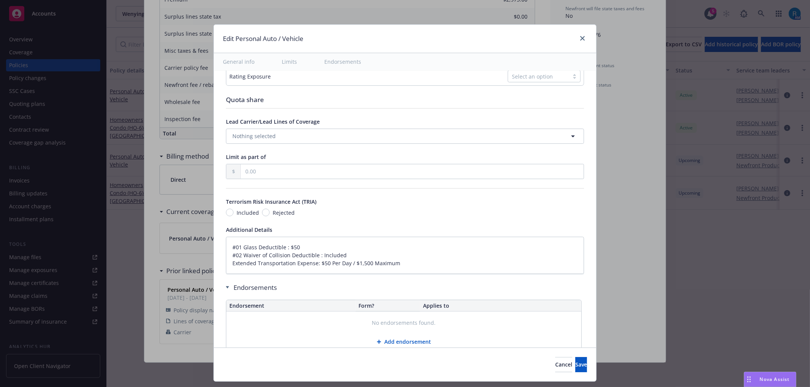
scroll to position [383, 0]
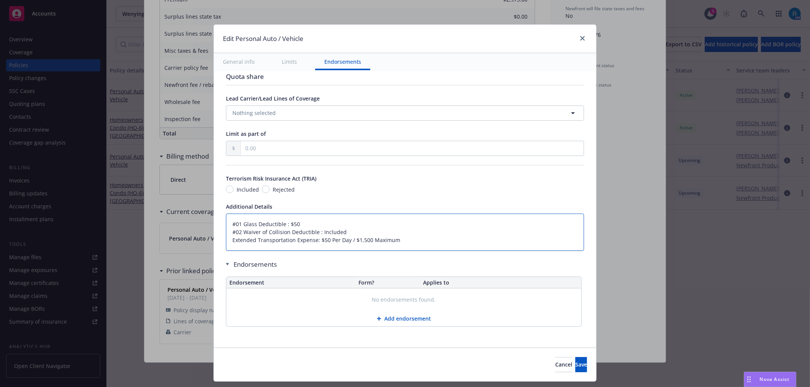
click at [226, 223] on textarea "#01 Glass Deductible : $50 #02 Waiver of Collision Deductible : Included Extend…" at bounding box center [405, 232] width 358 height 37
type textarea "x"
type textarea "#01 Glass Deductible : $50 #02 Waiver of Collision Deductible : Included Extend…"
type textarea "x"
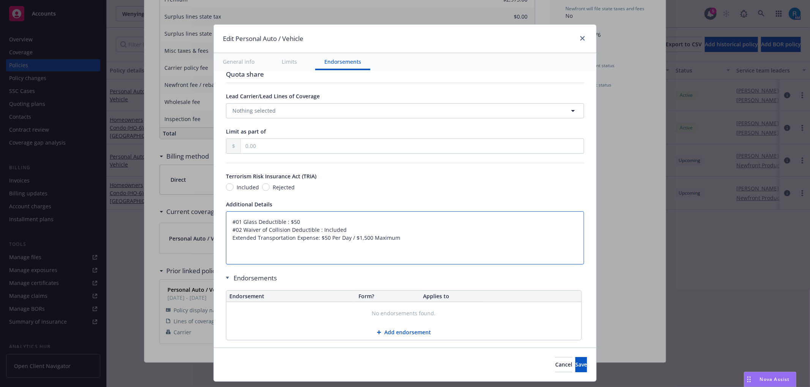
click at [234, 223] on textarea "#01 Glass Deductible : $50 #02 Waiver of Collision Deductible : Included Extend…" at bounding box center [405, 238] width 358 height 53
type textarea "#01 Glass Deductible : $50 #02 Waiver of Collision Deductible : Included Extend…"
paste textarea "A. $250,000 each person $500,000 each accident Bodily Injury B. Property Damage…"
type textarea "x"
type textarea "A. $250,000 each person $500,000 each accident Bodily Injury B. Property Damage…"
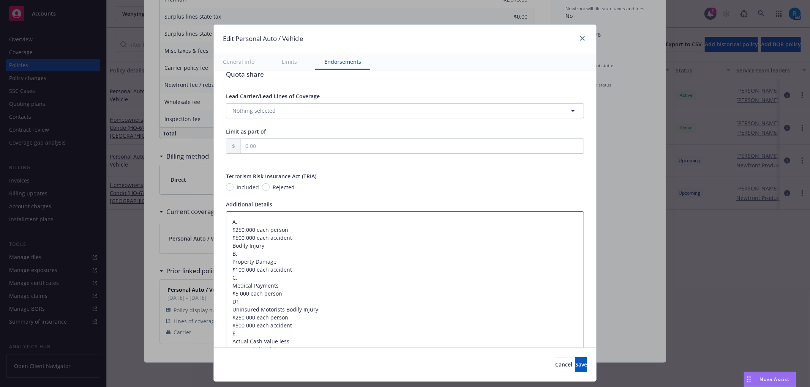
scroll to position [398, 0]
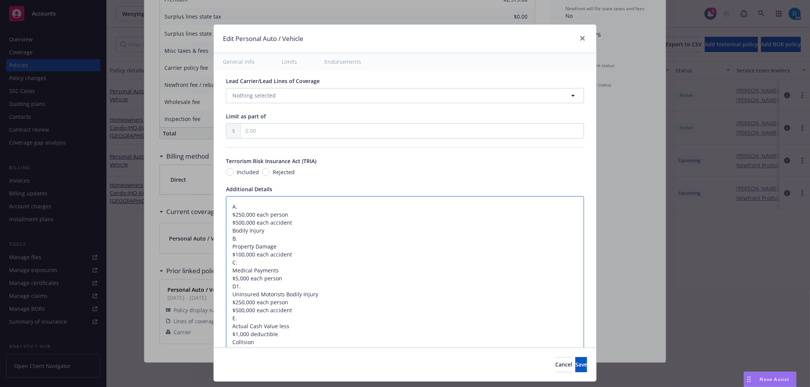
click at [226, 216] on textarea "A. $250,000 each person $500,000 each accident Bodily Injury B. Property Damage…" at bounding box center [405, 290] width 358 height 189
type textarea "x"
type textarea "A.$250,000 each person $500,000 each accident Bodily Injury B. Property Damage …"
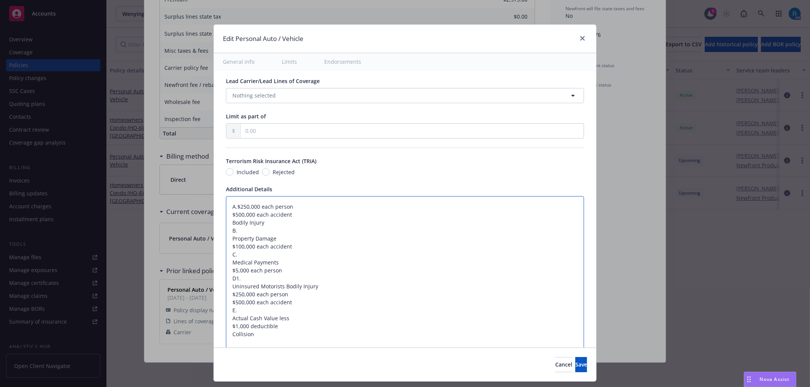
click at [226, 220] on textarea "A.$250,000 each person $500,000 each accident Bodily Injury B. Property Damage …" at bounding box center [405, 286] width 358 height 181
click at [230, 209] on textarea "A.$250,000 each person $500,000 each accident Bodily Injury B. Property Damage …" at bounding box center [405, 286] width 358 height 181
type textarea "x"
type textarea "A. $250,000 each person $500,000 each accident Bodily Injury B. Property Damage…"
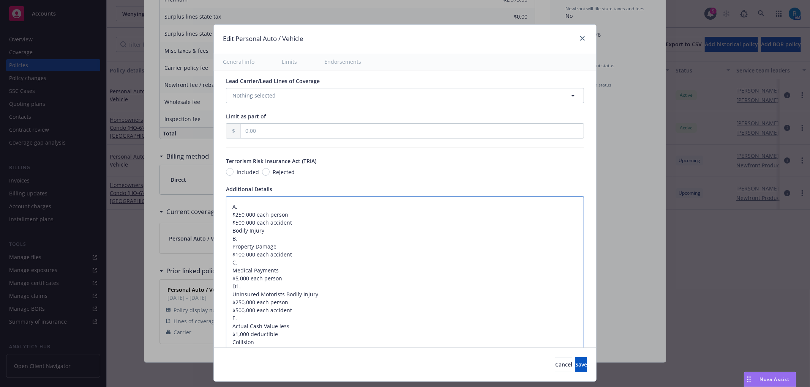
drag, startPoint x: 256, startPoint y: 234, endPoint x: 216, endPoint y: 234, distance: 40.3
click at [216, 234] on div "Display name Coverage trigger Claims-Made Occurrence Claims-Made and Reported R…" at bounding box center [405, 77] width 382 height 809
type textarea "x"
type textarea "A. $250,000 each person $500,000 each accident B. Property Damage $100,000 each…"
click at [236, 209] on textarea "A. $250,000 each person $500,000 each accident B. Property Damage $100,000 each…" at bounding box center [405, 290] width 358 height 189
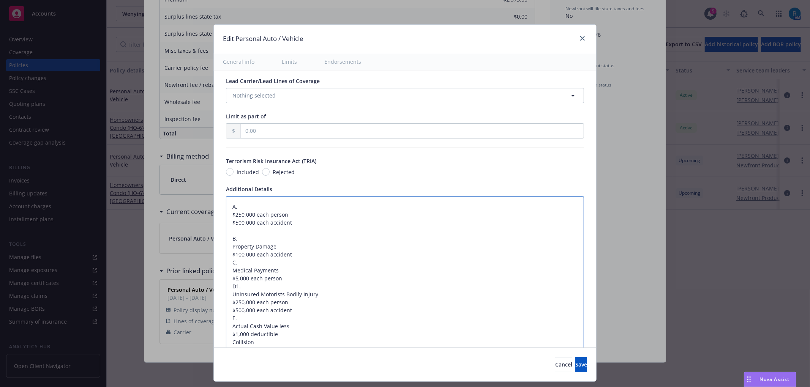
paste textarea "Bodily Injury"
type textarea "x"
type textarea "A.Bodily Injury $250,000 each person $500,000 each accident B. Property Damage …"
click at [231, 210] on textarea "A.Bodily Injury $250,000 each person $500,000 each accident B. Property Damage …" at bounding box center [405, 290] width 358 height 189
type textarea "x"
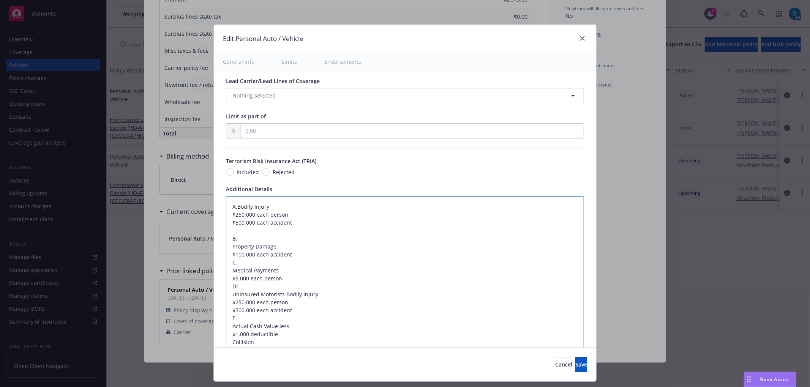
type textarea "A. Bodily Injury $250,000 each person $500,000 each accident B. Property Damage…"
click at [226, 220] on textarea "A. Bodily Injury $250,000 each person $500,000 each accident B. Property Damage…" at bounding box center [405, 290] width 358 height 189
click at [233, 242] on textarea "A. Bodily Injury $250,000 each person $500,000 each accident B. Property Damage…" at bounding box center [405, 290] width 358 height 189
type textarea "x"
type textarea "A. Bodily Injury $250,000 each person $500,000 each accident B.Property Damage …"
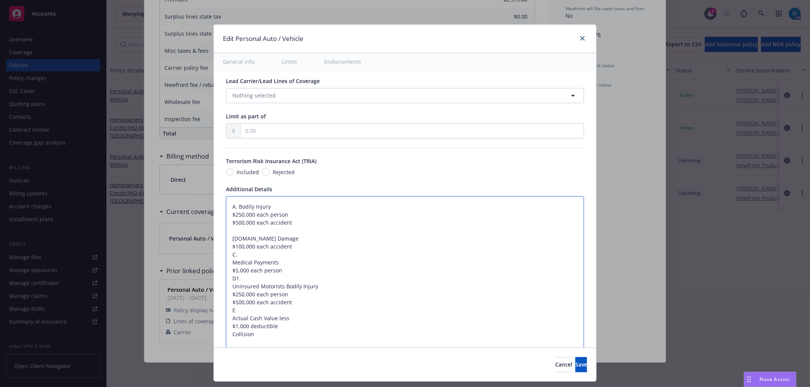
type textarea "x"
type textarea "A. Bodily Injury $250,000 each person $500,000 each accident B. Property Damage…"
click at [283, 251] on textarea "A. Bodily Injury $250,000 each person $500,000 each accident B. Property Damage…" at bounding box center [405, 286] width 358 height 181
type textarea "x"
type textarea "A. Bodily Injury $250,000 each person $500,000 each accident B. Property Damage…"
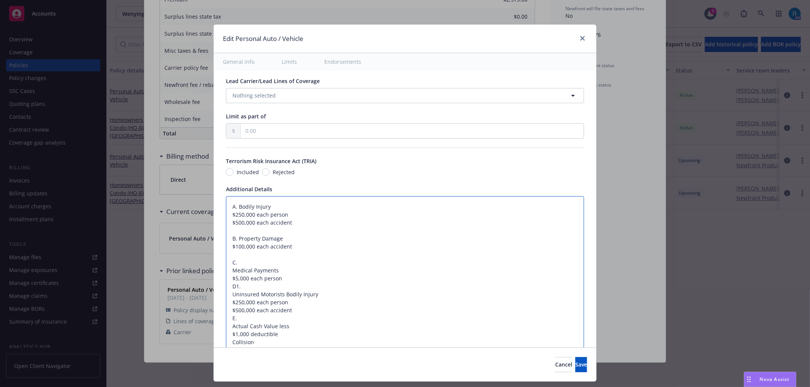
click at [226, 273] on textarea "A. Bodily Injury $250,000 each person $500,000 each accident B. Property Damage…" at bounding box center [405, 290] width 358 height 189
type textarea "x"
type textarea "A. Bodily Injury $250,000 each person $500,000 each accident B. Property Damage…"
type textarea "x"
type textarea "A. Bodily Injury $250,000 each person $500,000 each accident B. Property Damage…"
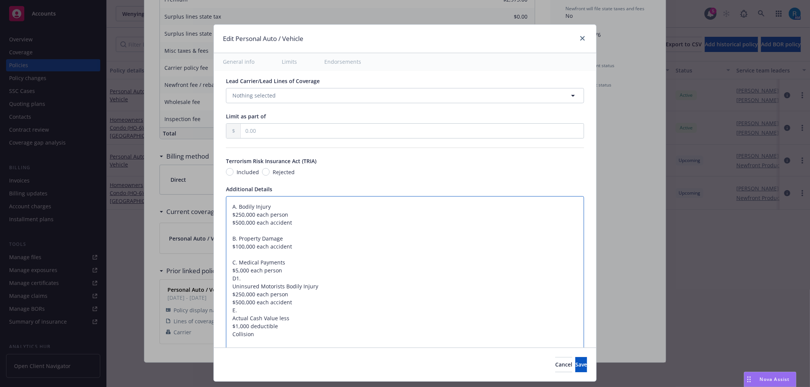
click at [286, 277] on textarea "A. Bodily Injury $250,000 each person $500,000 each accident B. Property Damage…" at bounding box center [405, 286] width 358 height 181
click at [284, 273] on textarea "A. Bodily Injury $250,000 each person $500,000 each accident B. Property Damage…" at bounding box center [405, 286] width 358 height 181
type textarea "x"
click at [239, 288] on textarea "A. Bodily Injury $250,000 each person $500,000 each accident B. Property Damage…" at bounding box center [405, 290] width 358 height 189
type textarea "A. Bodily Injury $250,000 each person $500,000 each accident B. Property Damage…"
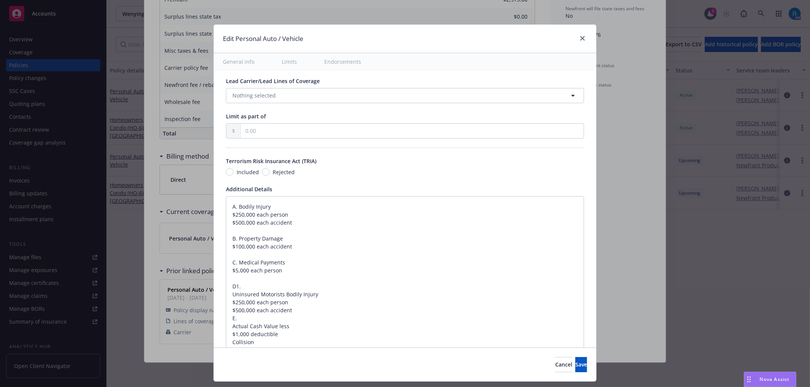
click at [219, 297] on div "Display name Coverage trigger Claims-Made Occurrence Claims-Made and Reported R…" at bounding box center [405, 77] width 382 height 809
drag, startPoint x: 223, startPoint y: 299, endPoint x: 229, endPoint y: 302, distance: 6.1
click at [226, 299] on textarea "A. Bodily Injury $250,000 each person $500,000 each accident B. Property Damage…" at bounding box center [405, 290] width 358 height 189
type textarea "x"
type textarea "A. Bodily Injury $250,000 each person $500,000 each accident B. Property Damage…"
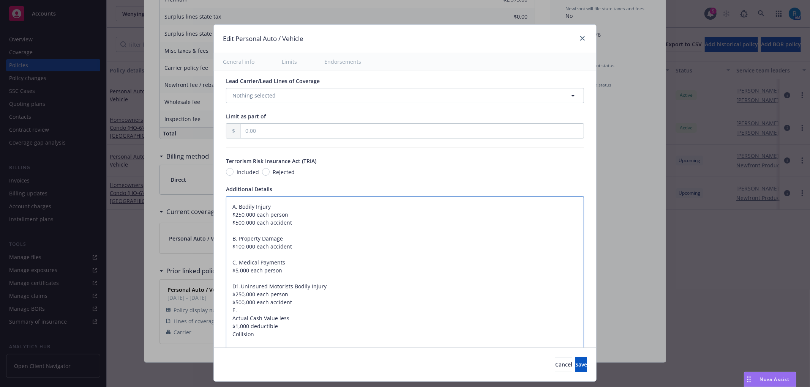
click at [292, 305] on textarea "A. Bodily Injury $250,000 each person $500,000 each accident B. Property Damage…" at bounding box center [405, 286] width 358 height 181
type textarea "x"
type textarea "A. Bodily Injury $250,000 each person $500,000 each accident B. Property Damage…"
click at [226, 330] on textarea "A. Bodily Injury $250,000 each person $500,000 each accident B. Property Damage…" at bounding box center [405, 290] width 358 height 189
type textarea "x"
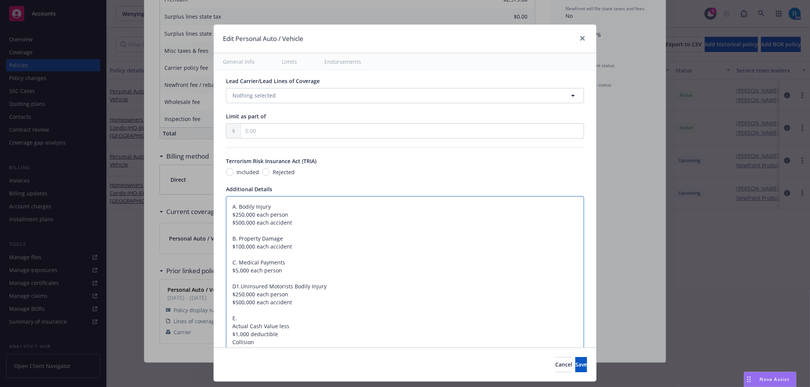
type textarea "A. Bodily Injury $250,000 each person $500,000 each accident B. Property Damage…"
type textarea "x"
type textarea "A. Bodily Injury $250,000 each person $500,000 each accident B. Property Damage…"
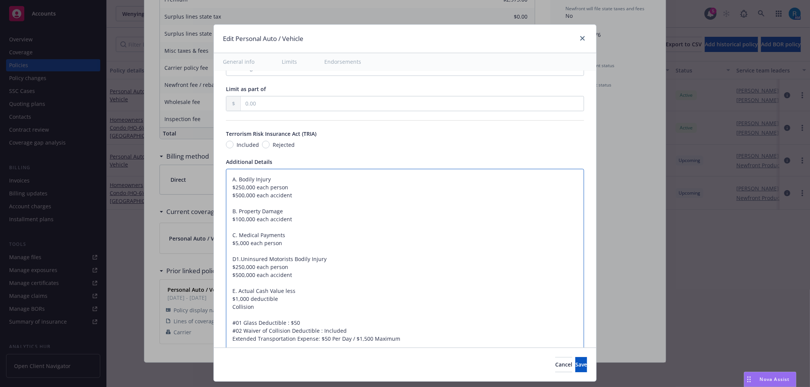
type textarea "x"
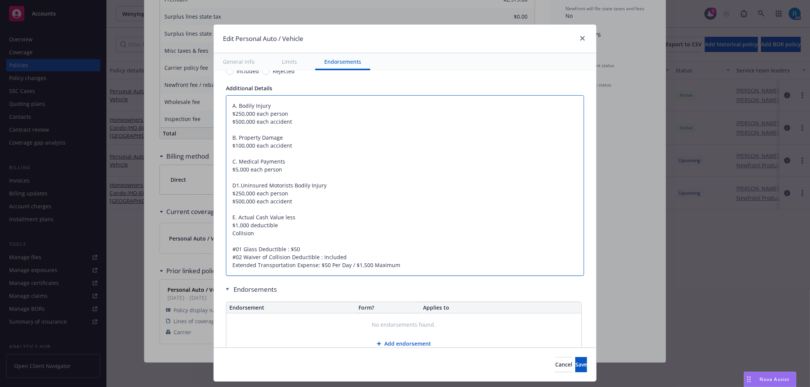
scroll to position [526, 0]
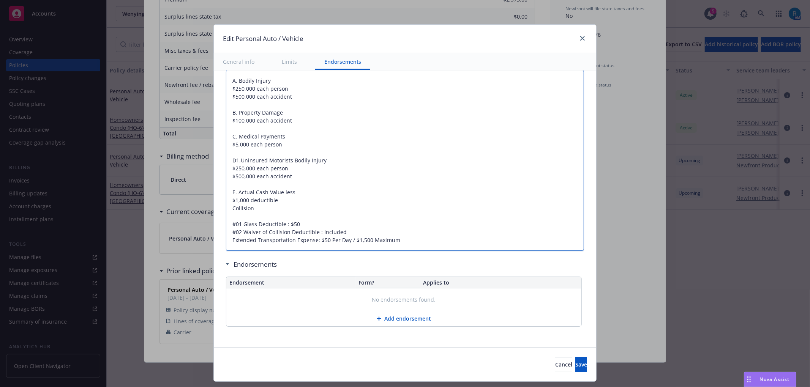
type textarea "A. Bodily Injury $250,000 each person $500,000 each accident B. Property Damage…"
click at [264, 216] on textarea "A. Bodily Injury $250,000 each person $500,000 each accident B. Property Damage…" at bounding box center [405, 160] width 358 height 181
type textarea "x"
type textarea "A. Bodily Injury $250,000 each person $500,000 each accident B. Property Damage…"
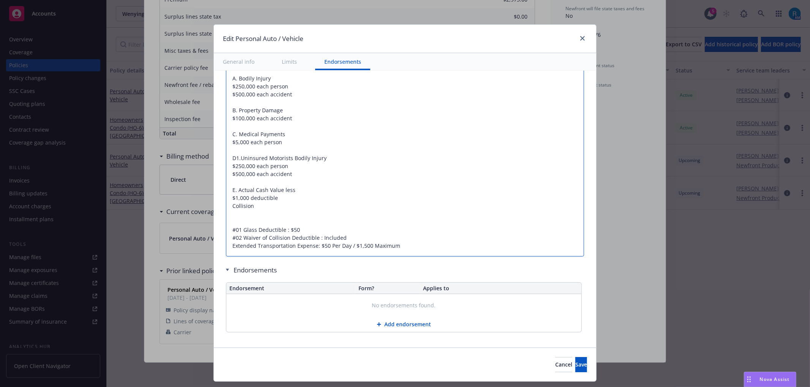
paste textarea "F. Actual Cash Value less $1,000 deductible Comprehensive"
type textarea "x"
type textarea "A. Bodily Injury $250,000 each person $500,000 each accident B. Property Damage…"
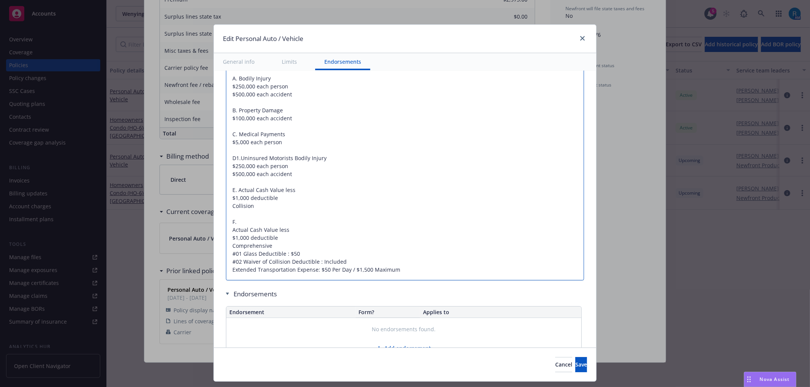
type textarea "x"
type textarea "A. Bodily Injury $250,000 each person $500,000 each accident B. Property Damage…"
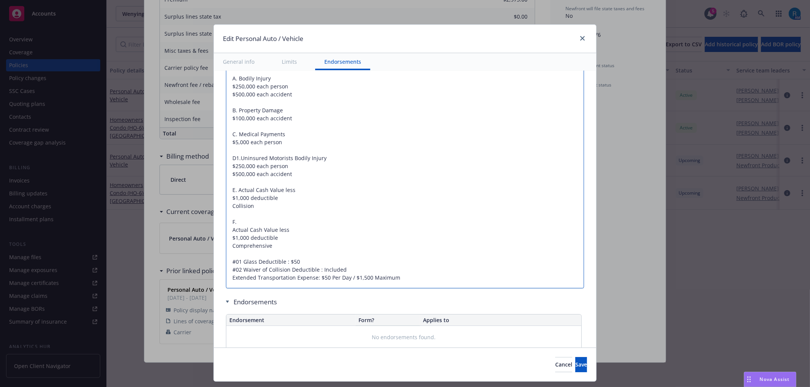
click at [226, 247] on textarea "A. Bodily Injury $250,000 each person $500,000 each accident B. Property Damage…" at bounding box center [405, 178] width 358 height 221
type textarea "x"
type textarea "A. Bodily Injury $250,000 each person $500,000 each accident B. Property Damage…"
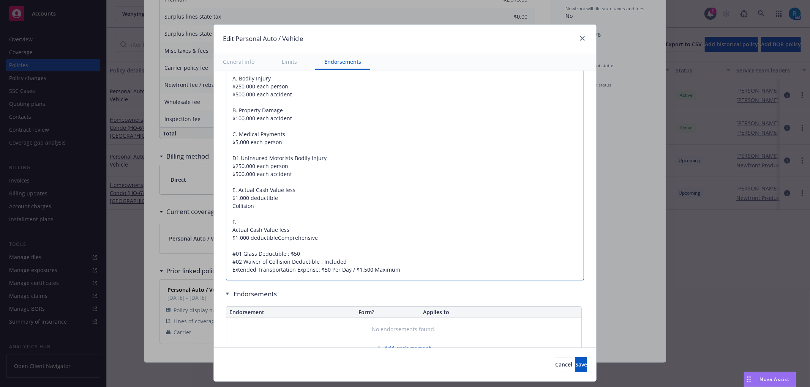
type textarea "x"
type textarea "A. Bodily Injury $250,000 each person $500,000 each accident B. Property Damage…"
type textarea "x"
type textarea "A. Bodily Injury $250,000 each person $500,000 each accident B. Property Damage…"
type textarea "x"
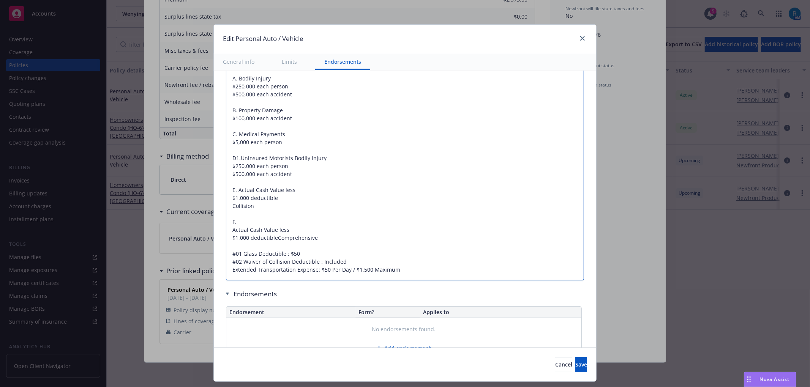
type textarea "A. Bodily Injury $250,000 each person $500,000 each accident B. Property Damage…"
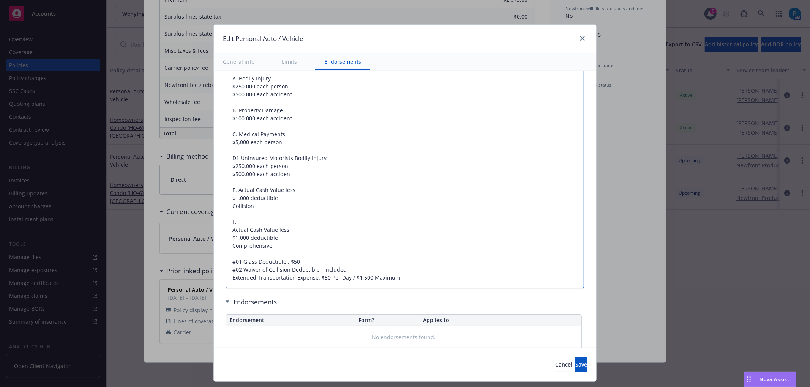
click at [226, 232] on textarea "A. Bodily Injury $250,000 each person $500,000 each accident B. Property Damage…" at bounding box center [405, 178] width 358 height 221
type textarea "x"
type textarea "A. Bodily Injury $250,000 each person $500,000 each accident B. Property Damage…"
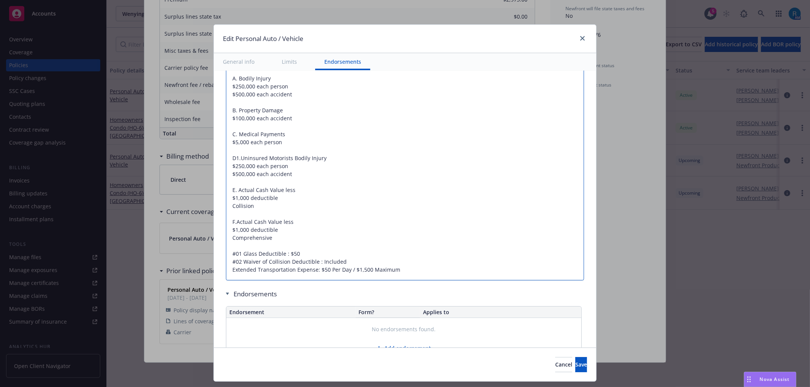
type textarea "x"
type textarea "A. Bodily Injury $250,000 each person $500,000 each accident B. Property Damage…"
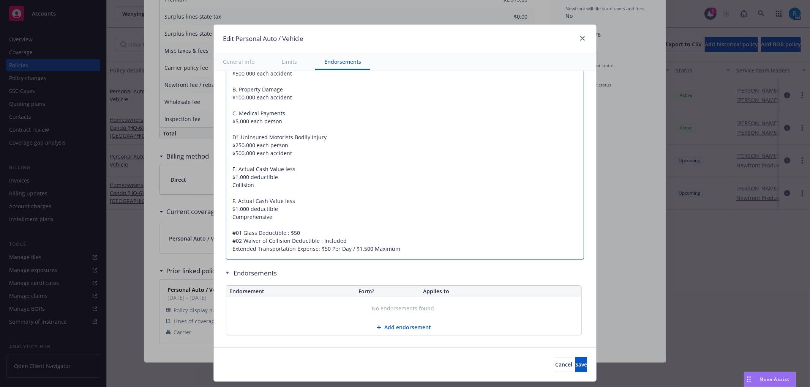
scroll to position [558, 0]
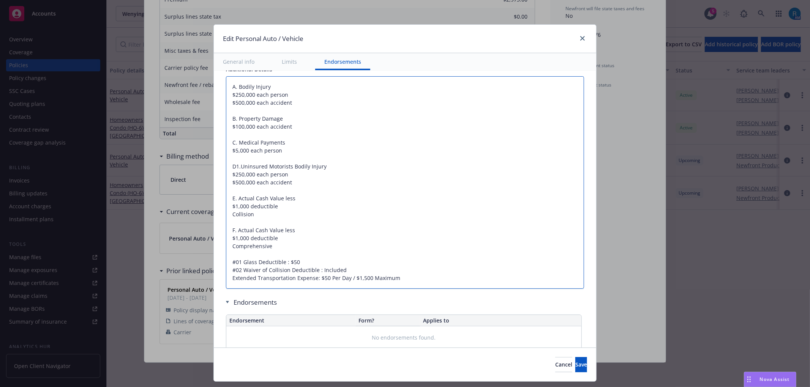
type textarea "x"
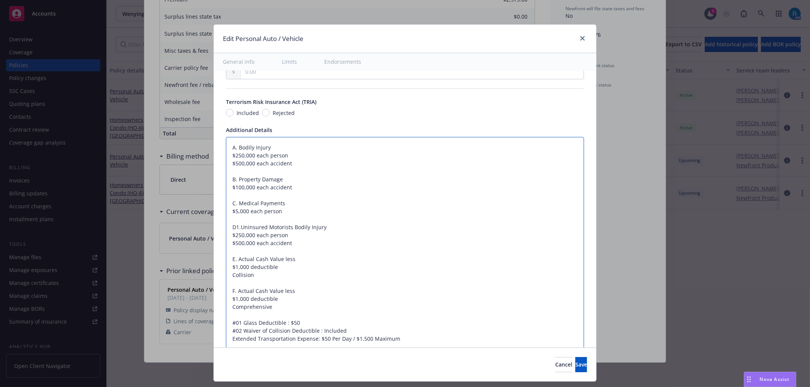
scroll to position [356, 0]
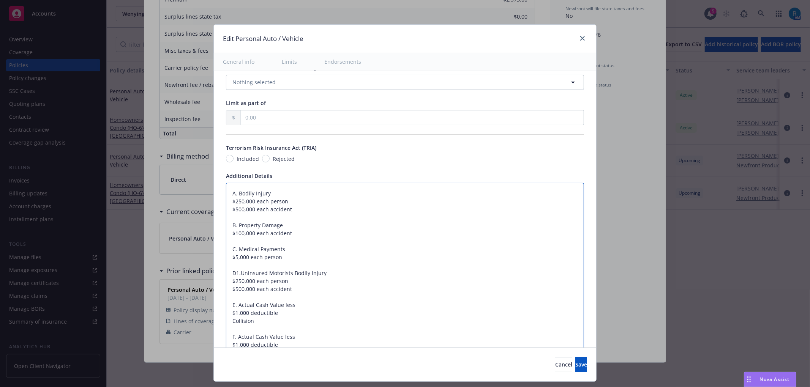
type textarea "A. Bodily Injury $250,000 each person $500,000 each accident B. Property Damage…"
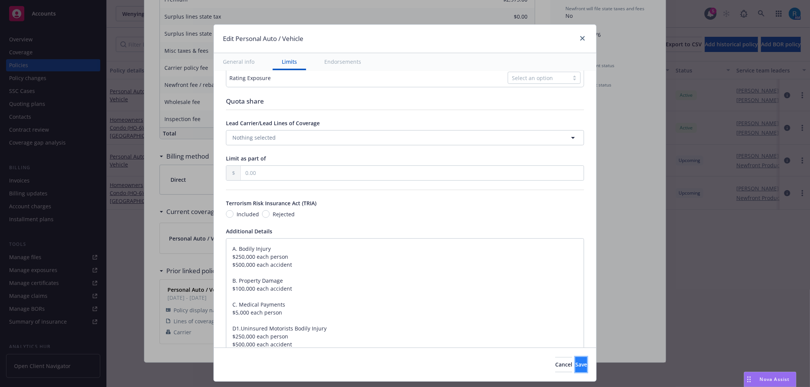
click at [575, 365] on span "Save" at bounding box center [581, 364] width 12 height 7
type textarea "x"
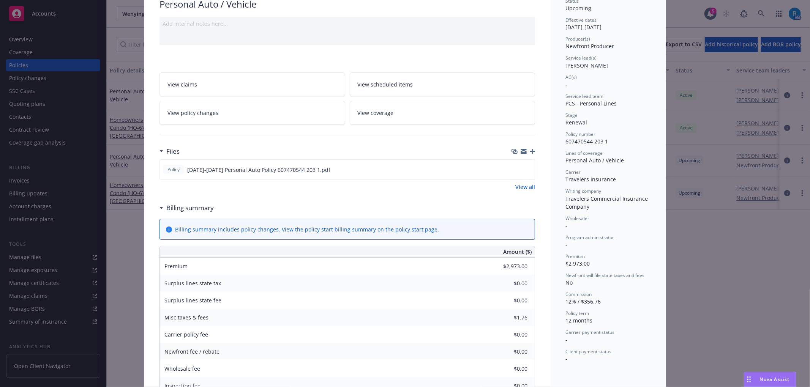
scroll to position [0, 0]
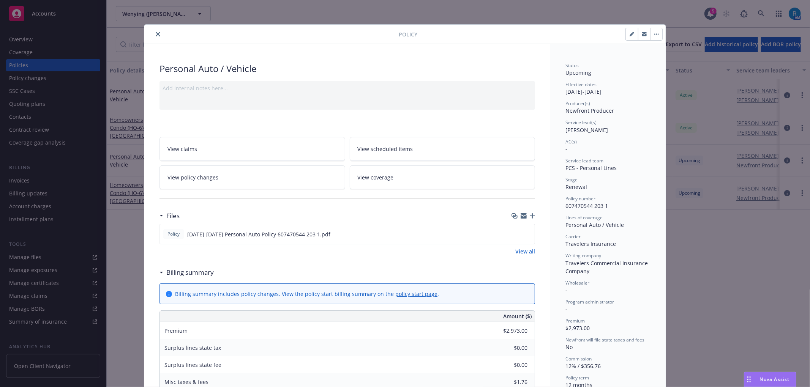
drag, startPoint x: 155, startPoint y: 35, endPoint x: 156, endPoint y: 1, distance: 34.2
click at [156, 35] on icon "close" at bounding box center [158, 34] width 5 height 5
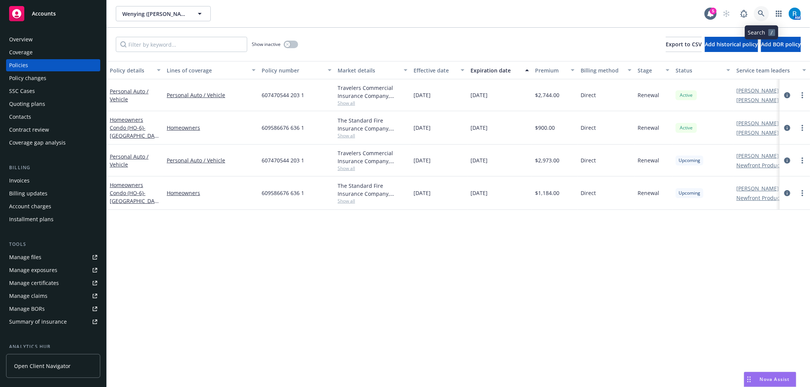
click at [760, 8] on link at bounding box center [761, 13] width 15 height 15
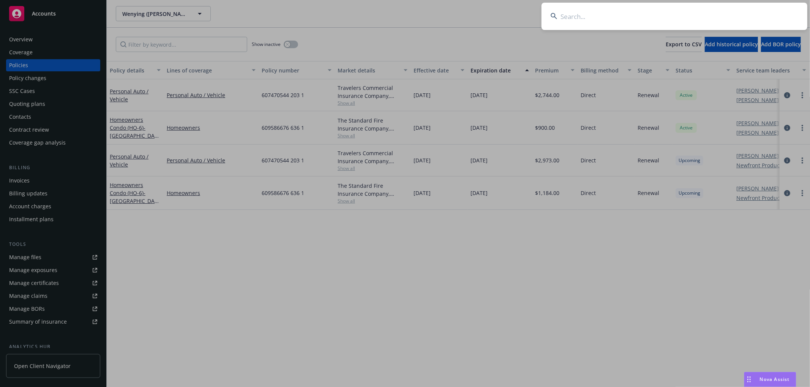
type input "[PERSON_NAME]"
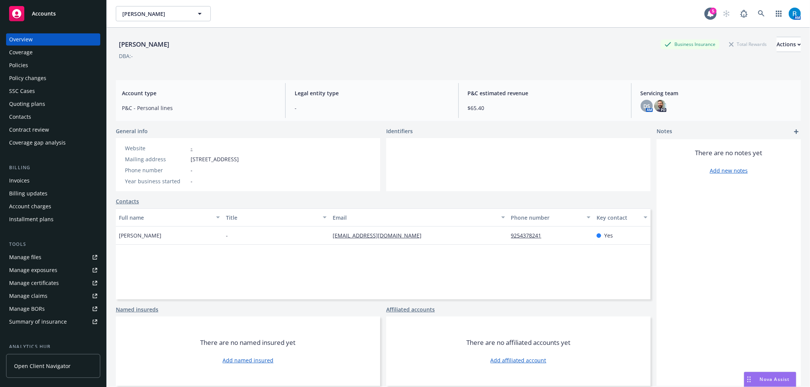
click at [40, 62] on div "Policies" at bounding box center [53, 65] width 88 height 12
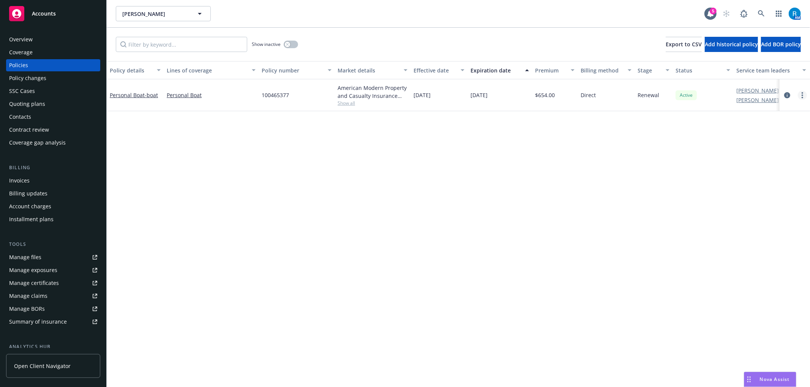
click at [803, 94] on icon "more" at bounding box center [803, 95] width 2 height 6
click at [748, 124] on link "Renew with incumbent" at bounding box center [761, 125] width 89 height 15
select select "12"
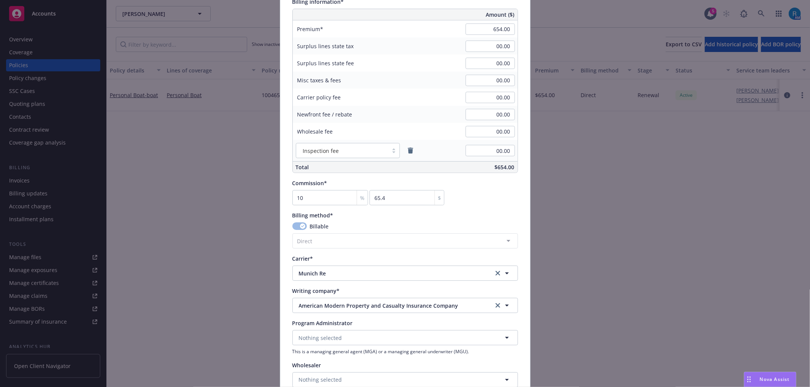
scroll to position [456, 0]
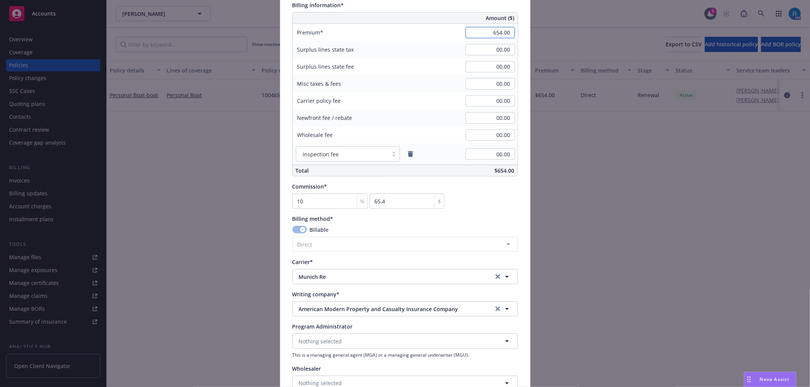
click at [491, 35] on input "654.00" at bounding box center [490, 32] width 49 height 11
click at [422, 43] on div "Surplus lines state tax 00.00" at bounding box center [405, 49] width 225 height 17
type input "658.00"
type input "65.8"
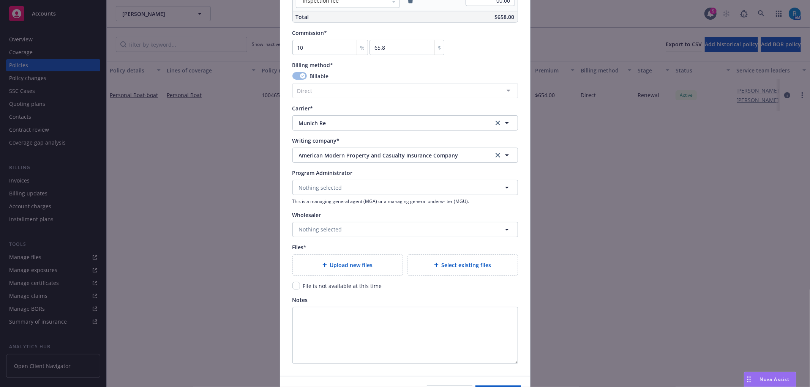
scroll to position [658, 0]
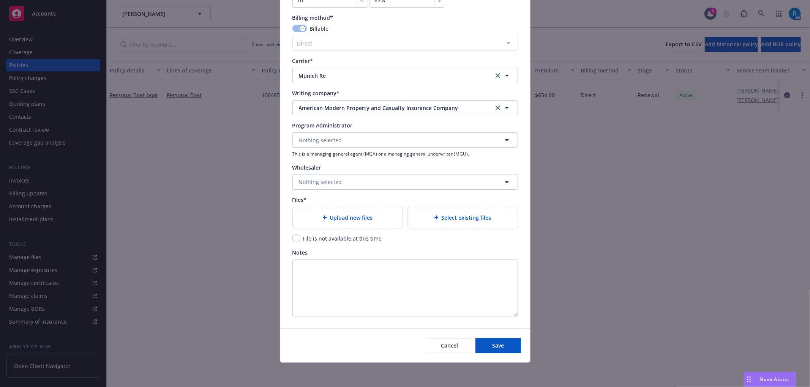
click at [318, 213] on div "Upload new files" at bounding box center [348, 217] width 98 height 9
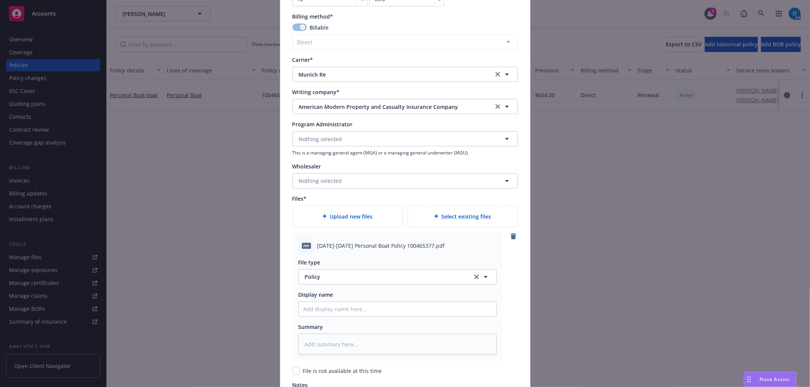
scroll to position [792, 0]
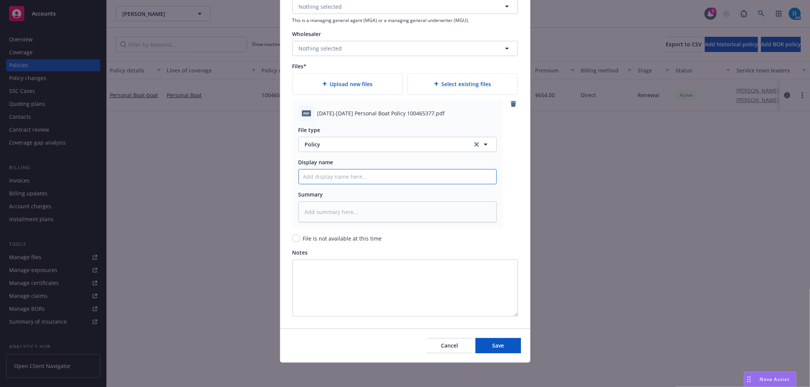
click at [316, 179] on input "Policy display name" at bounding box center [397, 177] width 197 height 14
paste input "2025-2026 Personal Boat Policy 100465377"
type textarea "x"
type input "2025-2026 Personal Boat Policy 100465377"
click at [501, 346] on button "Save" at bounding box center [498, 345] width 46 height 15
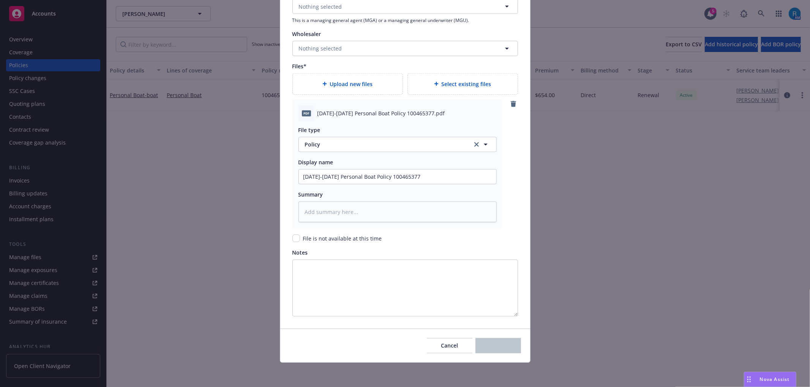
type textarea "x"
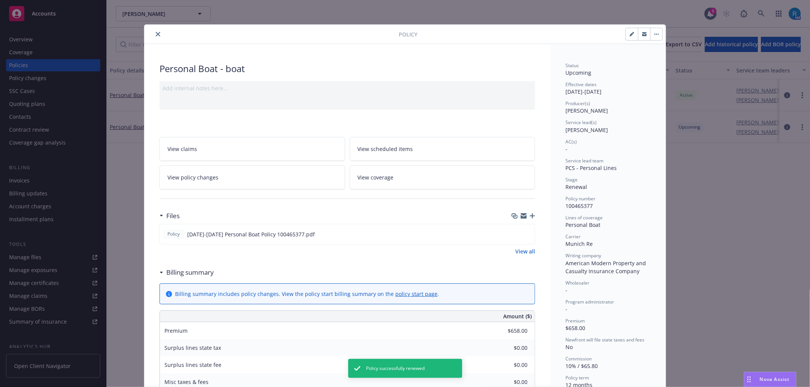
click at [153, 34] on button "close" at bounding box center [157, 34] width 9 height 9
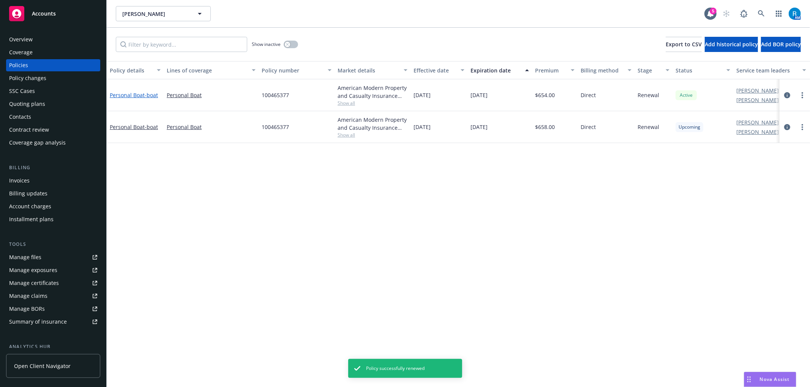
click at [129, 94] on link "Personal Boat - boat" at bounding box center [134, 95] width 48 height 7
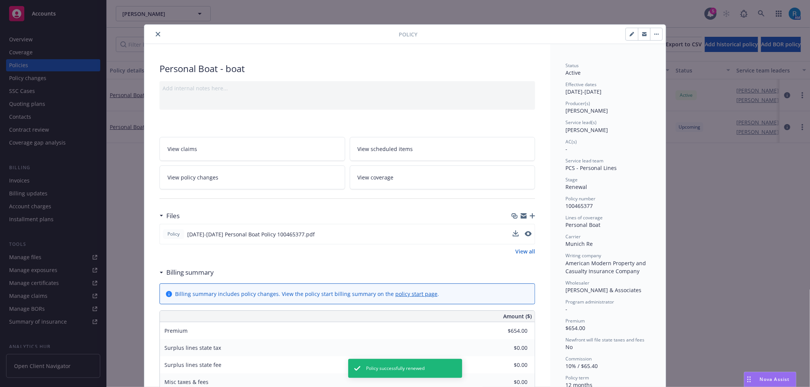
click at [515, 231] on div at bounding box center [522, 235] width 19 height 8
click at [514, 231] on button "download file" at bounding box center [515, 234] width 8 height 8
click at [156, 33] on icon "close" at bounding box center [158, 34] width 5 height 5
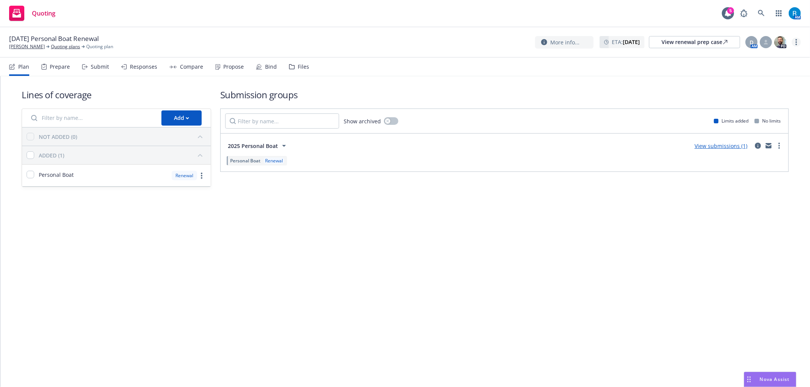
click at [798, 42] on link "more" at bounding box center [796, 42] width 9 height 9
click at [758, 99] on link "Archive quoting plan" at bounding box center [758, 103] width 85 height 15
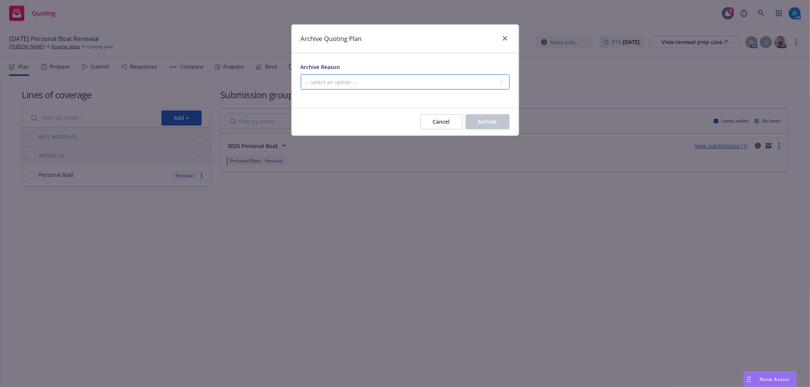
click at [341, 87] on select "-- select an option -- All policies in this renewal plan are auto-renewed Creat…" at bounding box center [405, 81] width 209 height 15
select select "ARCHIVED_RENEWAL_POLICY_AUTO_RENEWED"
click at [301, 75] on select "-- select an option -- All policies in this renewal plan are auto-renewed Creat…" at bounding box center [405, 81] width 209 height 15
click at [476, 119] on button "Archive" at bounding box center [488, 121] width 44 height 15
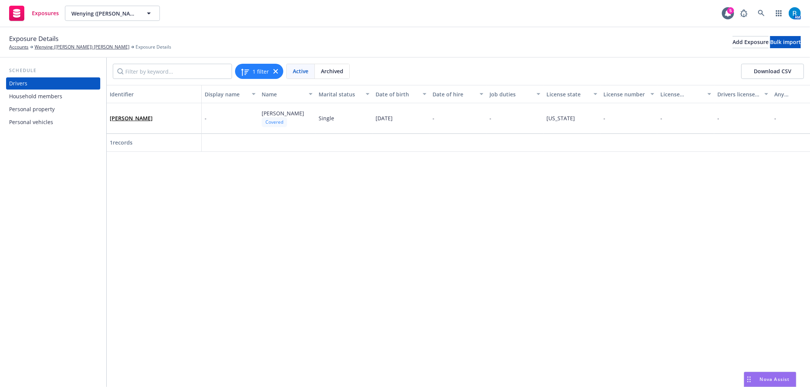
click at [37, 122] on div "Personal vehicles" at bounding box center [31, 122] width 44 height 12
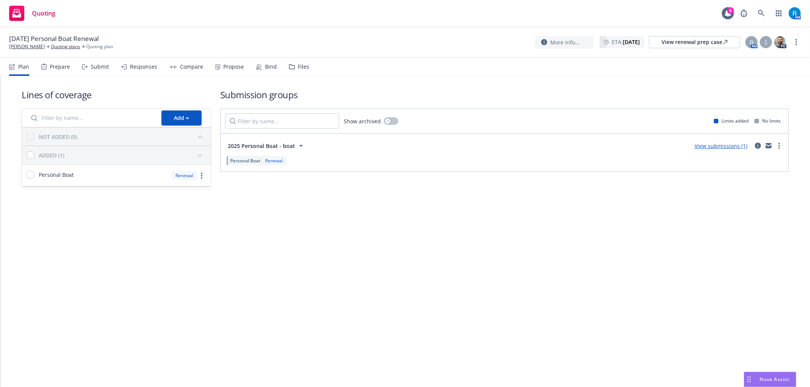
click at [795, 47] on div "More info... ETA : [DATE] View renewal prep case D AM PD" at bounding box center [668, 42] width 266 height 14
click at [795, 43] on link "more" at bounding box center [796, 42] width 9 height 9
drag, startPoint x: 736, startPoint y: 104, endPoint x: 731, endPoint y: 101, distance: 5.7
click at [736, 104] on link "Archive quoting plan" at bounding box center [758, 103] width 85 height 15
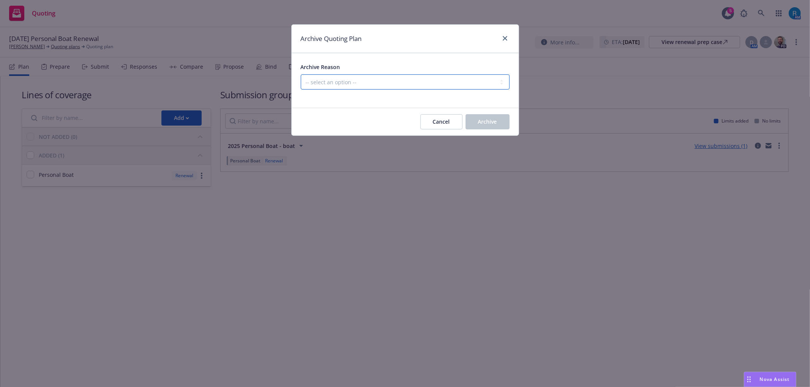
drag, startPoint x: 344, startPoint y: 76, endPoint x: 344, endPoint y: 82, distance: 6.1
click at [344, 77] on select "-- select an option -- All policies in this renewal plan are auto-renewed Creat…" at bounding box center [405, 81] width 209 height 15
select select "ARCHIVED_RENEWAL_POLICY_AUTO_RENEWED"
click at [301, 75] on select "-- select an option -- All policies in this renewal plan are auto-renewed Creat…" at bounding box center [405, 81] width 209 height 15
click at [485, 120] on span "Archive" at bounding box center [487, 121] width 19 height 7
